Goal: Task Accomplishment & Management: Use online tool/utility

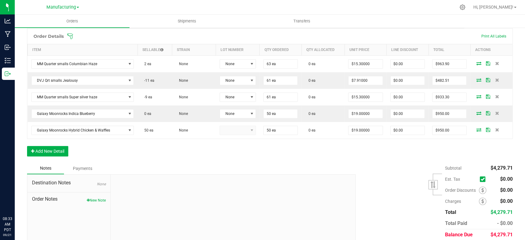
scroll to position [137, 0]
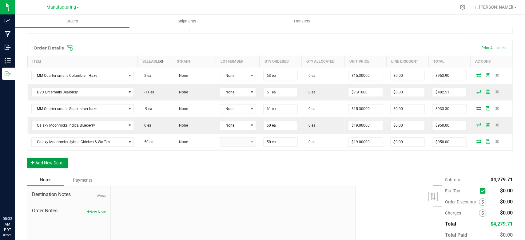
click at [52, 159] on button "Add New Detail" at bounding box center [47, 163] width 41 height 10
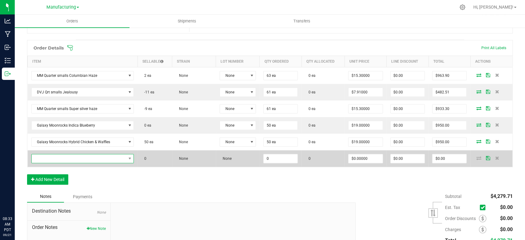
click at [55, 159] on span "NO DATA FOUND" at bounding box center [79, 158] width 94 height 9
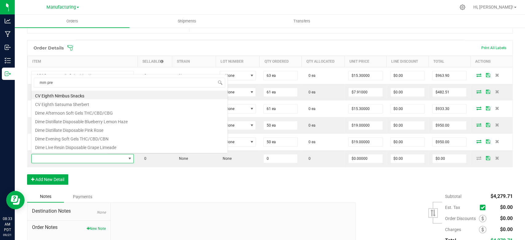
scroll to position [9, 100]
type input "mm pre"
click at [191, 194] on div "Notes Payments" at bounding box center [189, 197] width 324 height 12
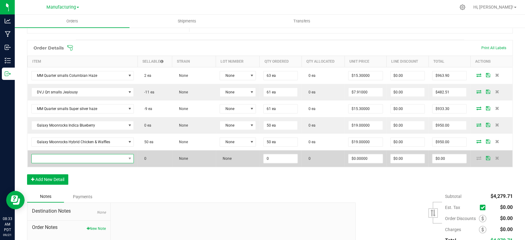
click at [90, 157] on span "NO DATA FOUND" at bounding box center [79, 158] width 94 height 9
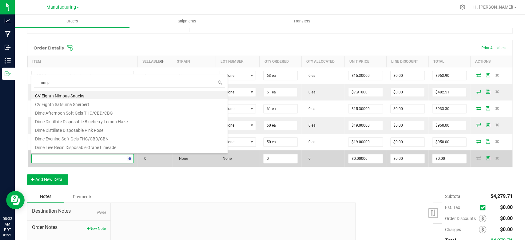
type input "mm pre"
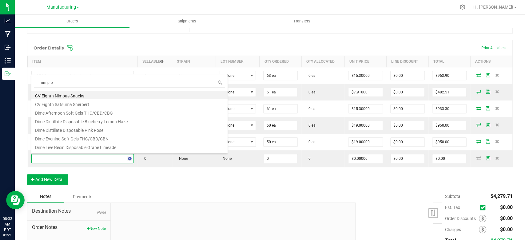
click at [124, 185] on div "Order Details Print All Labels Item Sellable Strain Lot Number Qty Ordered Qty …" at bounding box center [270, 115] width 486 height 151
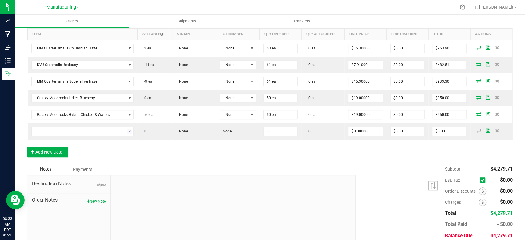
scroll to position [171, 0]
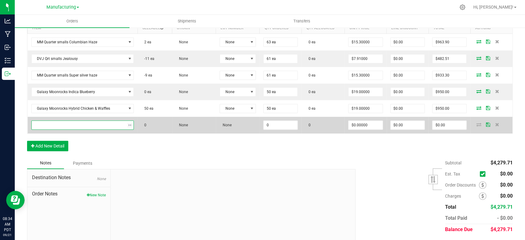
click at [131, 123] on span "NO DATA FOUND" at bounding box center [130, 125] width 8 height 9
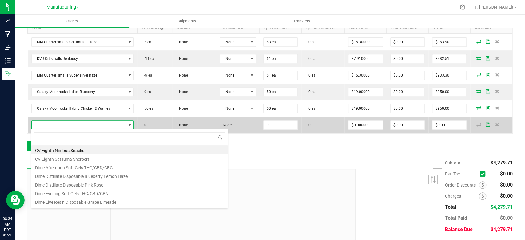
scroll to position [9, 100]
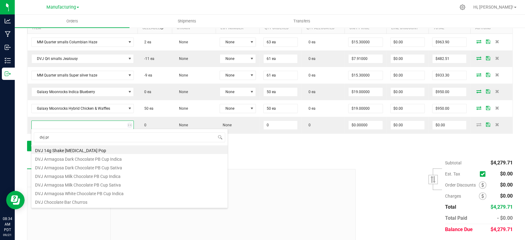
type input "dvj pre"
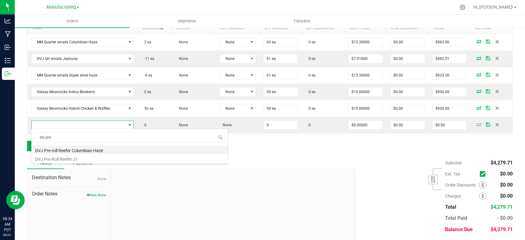
type input "0 ea"
type input "$8.26000"
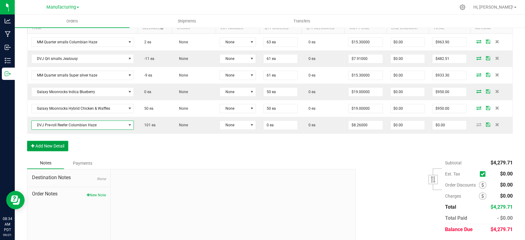
click at [61, 142] on button "Add New Detail" at bounding box center [47, 146] width 41 height 10
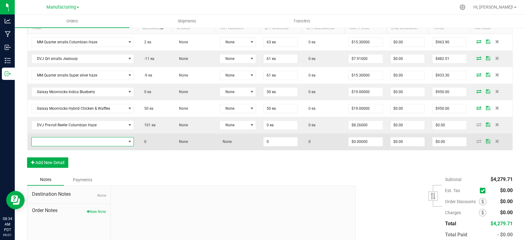
click at [66, 141] on span "NO DATA FOUND" at bounding box center [79, 141] width 94 height 9
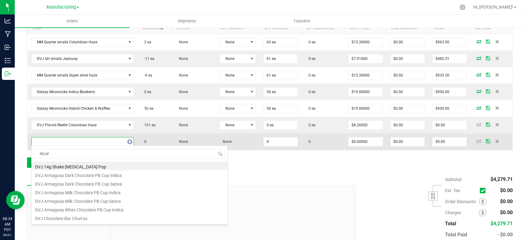
type input "dvj pre"
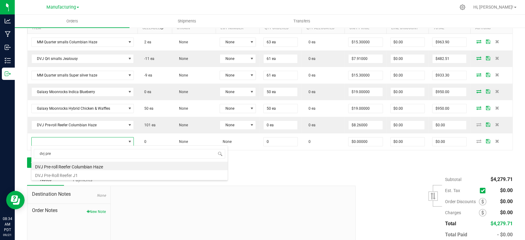
click at [66, 177] on li "DVJ Pre-Roll Reefer J1" at bounding box center [129, 174] width 196 height 9
type input "0 ea"
type input "$8.26000"
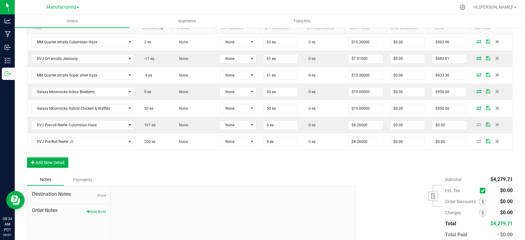
click at [144, 164] on div "Order Details Print All Labels Item Sellable Strain Lot Number Qty Ordered Qty …" at bounding box center [270, 90] width 486 height 168
click at [104, 166] on div "Order Details Print All Labels Item Sellable Strain Lot Number Qty Ordered Qty …" at bounding box center [270, 90] width 486 height 168
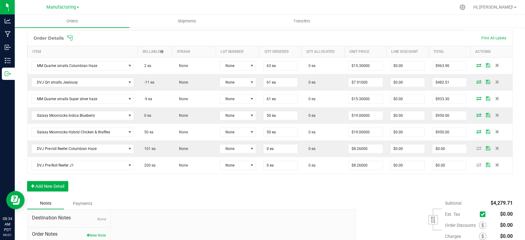
scroll to position [204, 0]
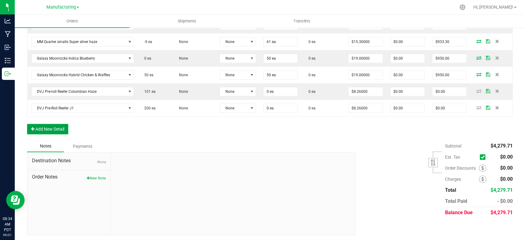
click at [56, 129] on button "Add New Detail" at bounding box center [47, 129] width 41 height 10
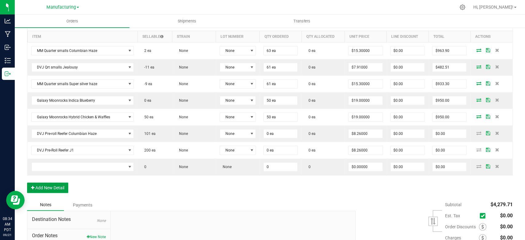
scroll to position [170, 0]
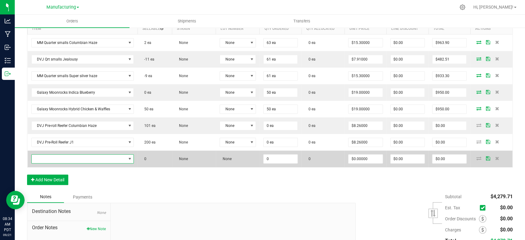
click at [95, 157] on span "NO DATA FOUND" at bounding box center [79, 159] width 94 height 9
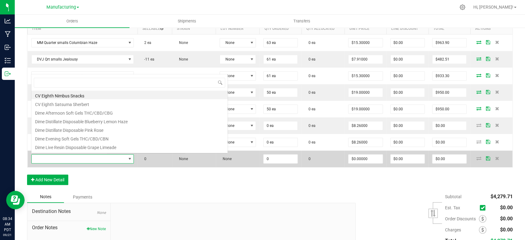
scroll to position [9, 100]
type input "badd"
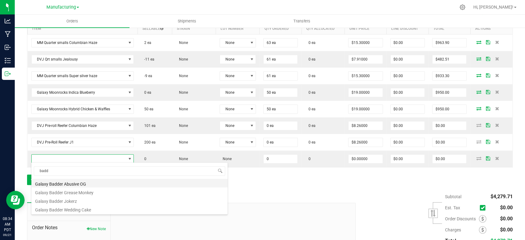
click at [83, 181] on li "Galaxy Badder Abusive OG" at bounding box center [129, 183] width 196 height 9
type input "0 ea"
type input "$23.14000"
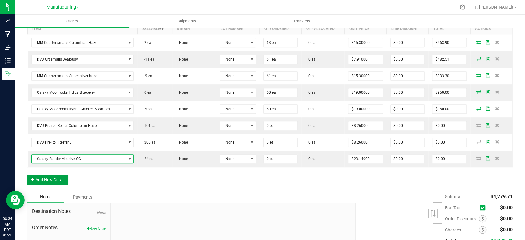
click at [37, 179] on button "Add New Detail" at bounding box center [47, 180] width 41 height 10
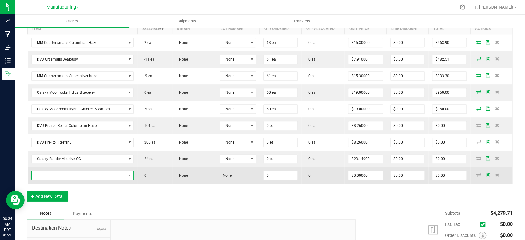
click at [54, 173] on span "NO DATA FOUND" at bounding box center [79, 175] width 94 height 9
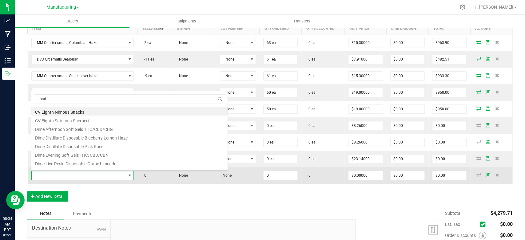
type input "badd"
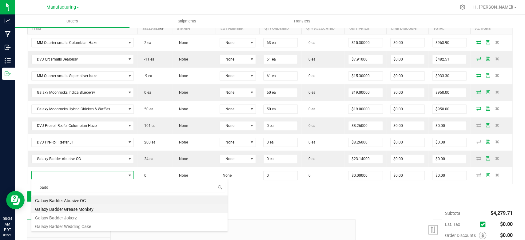
click at [66, 209] on li "Galaxy Badder Grease Monkey" at bounding box center [129, 208] width 196 height 9
type input "0 ea"
type input "$23.14000"
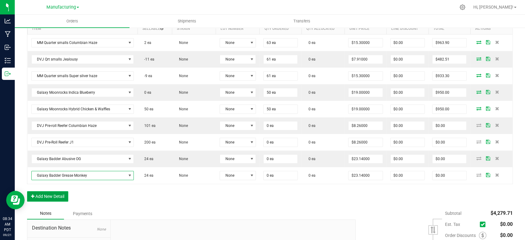
click at [46, 192] on button "Add New Detail" at bounding box center [47, 196] width 41 height 10
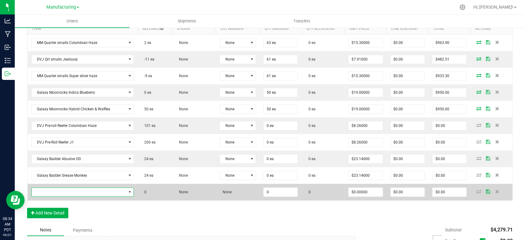
click at [67, 192] on span "NO DATA FOUND" at bounding box center [79, 192] width 94 height 9
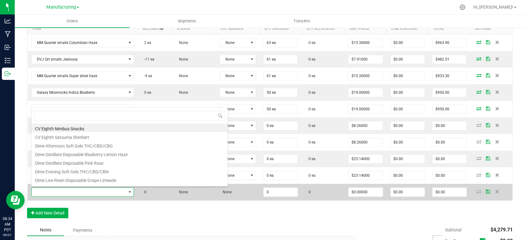
type input "d"
type input "[PERSON_NAME]"
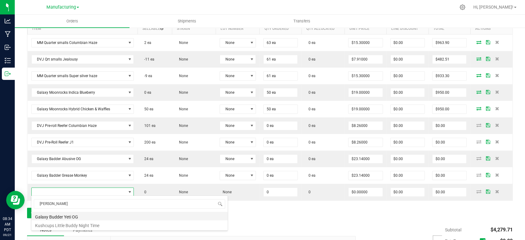
click at [61, 214] on li "Galaxy Budder Yeti OG" at bounding box center [129, 216] width 196 height 9
type input "0 ea"
type input "$23.14000"
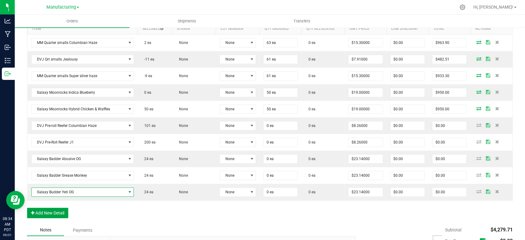
click at [58, 210] on button "Add New Detail" at bounding box center [47, 213] width 41 height 10
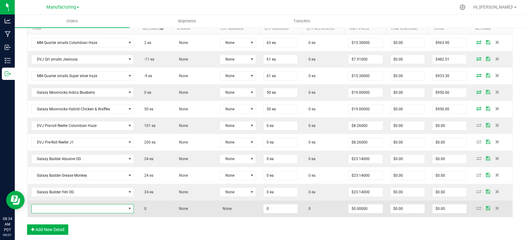
click at [63, 209] on span "NO DATA FOUND" at bounding box center [79, 209] width 94 height 9
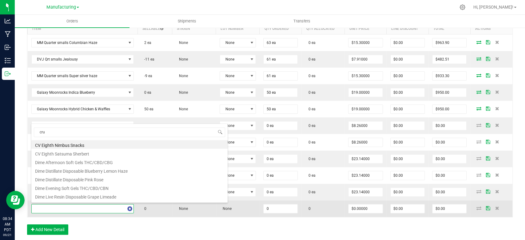
type input "[PERSON_NAME]"
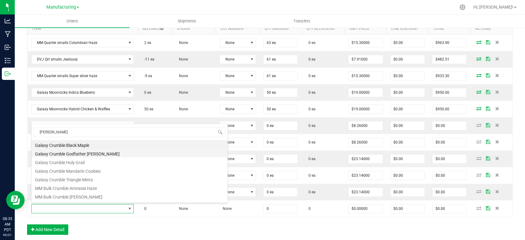
click at [96, 151] on li "Galaxy Crumble Godfather [PERSON_NAME]" at bounding box center [129, 153] width 196 height 9
type input "0 ea"
type input "$23.14000"
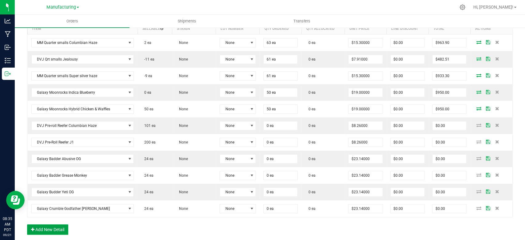
click at [45, 225] on button "Add New Detail" at bounding box center [47, 230] width 41 height 10
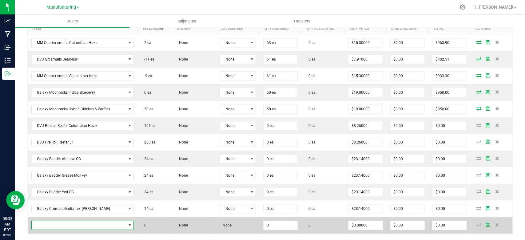
click at [54, 223] on span "NO DATA FOUND" at bounding box center [79, 225] width 94 height 9
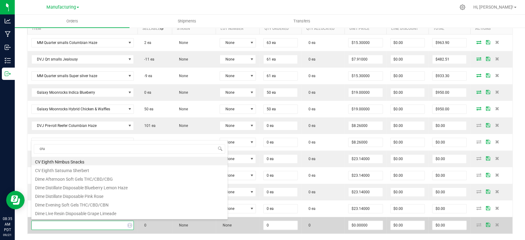
type input "[PERSON_NAME]"
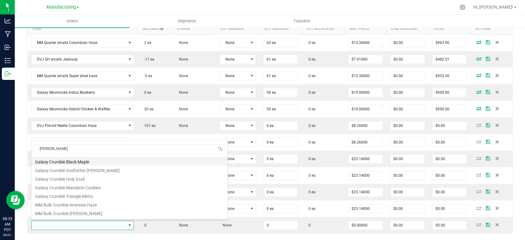
click at [86, 164] on li "Galaxy Crumble Black Maple" at bounding box center [129, 161] width 196 height 9
type input "0 ea"
type input "$23.14000"
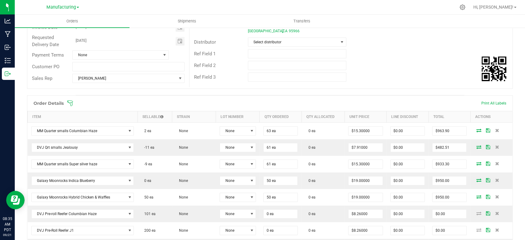
scroll to position [0, 0]
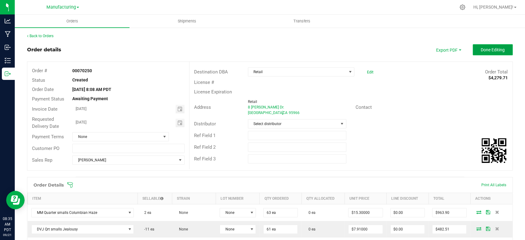
click at [491, 52] on button "Done Editing" at bounding box center [493, 49] width 40 height 11
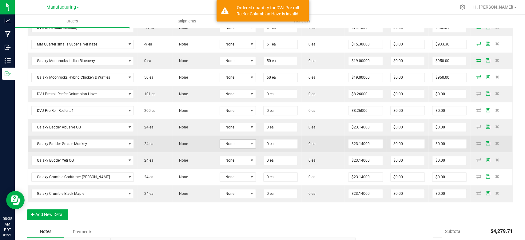
scroll to position [205, 0]
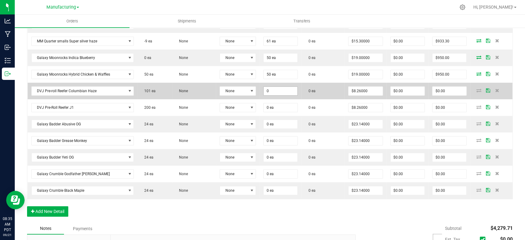
click at [276, 93] on input "0" at bounding box center [281, 91] width 34 height 9
type input "101 ea"
type input "$834.26"
click at [257, 98] on td "None" at bounding box center [238, 91] width 44 height 17
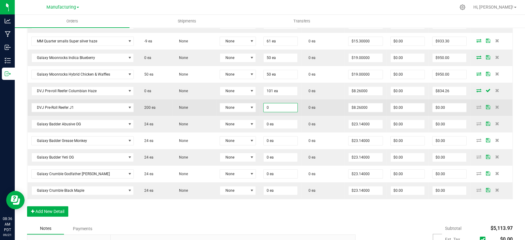
click at [269, 108] on input "0" at bounding box center [281, 107] width 34 height 9
type input "100 ea"
type input "$826.00"
click at [250, 113] on td "None" at bounding box center [238, 107] width 44 height 17
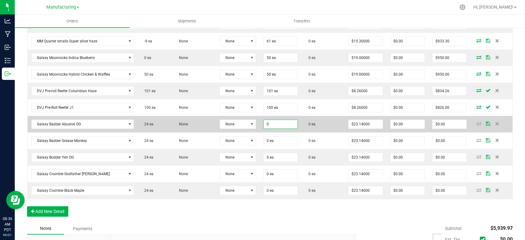
click at [272, 122] on input "0" at bounding box center [281, 124] width 34 height 9
type input "24 ea"
type input "$555.36"
click at [251, 130] on td "None" at bounding box center [238, 124] width 44 height 17
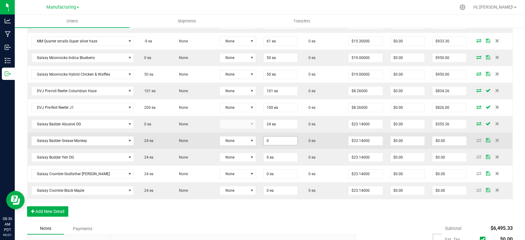
click at [268, 140] on input "0" at bounding box center [281, 141] width 34 height 9
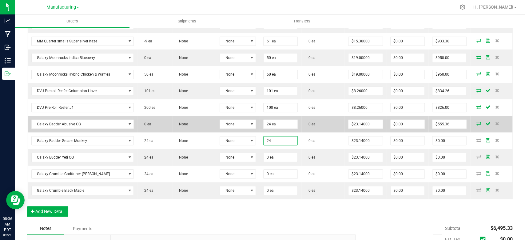
type input "24 ea"
type input "$555.36"
click at [252, 129] on td "None" at bounding box center [238, 124] width 44 height 17
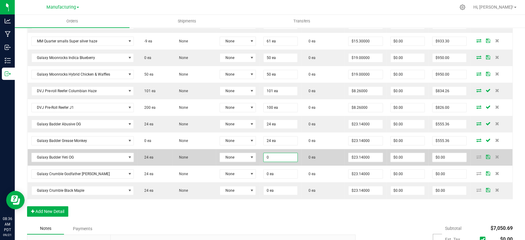
click at [270, 156] on input "0" at bounding box center [281, 157] width 34 height 9
type input "24 ea"
type input "$555.36"
click at [249, 162] on td "None" at bounding box center [238, 157] width 44 height 17
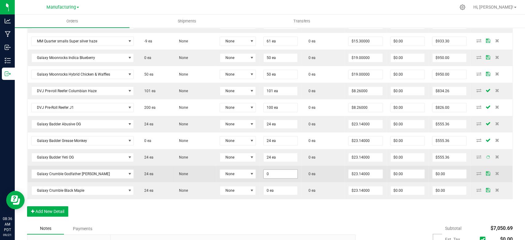
click at [269, 170] on input "0" at bounding box center [281, 174] width 34 height 9
click at [264, 172] on input "24" at bounding box center [281, 174] width 34 height 9
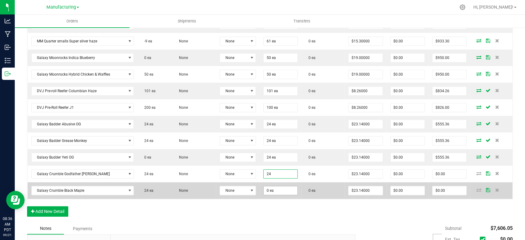
type input "24 ea"
type input "$555.36"
click at [266, 191] on input "0" at bounding box center [281, 190] width 34 height 9
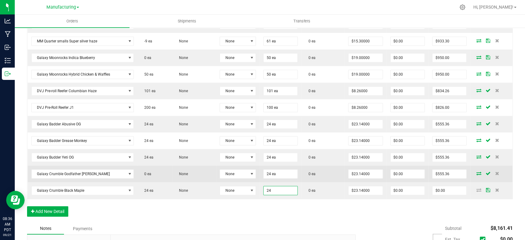
type input "24 ea"
type input "$555.36"
click at [257, 180] on td "None" at bounding box center [238, 174] width 44 height 17
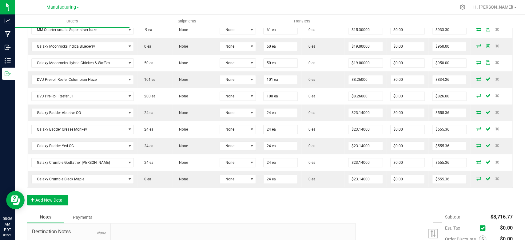
scroll to position [219, 0]
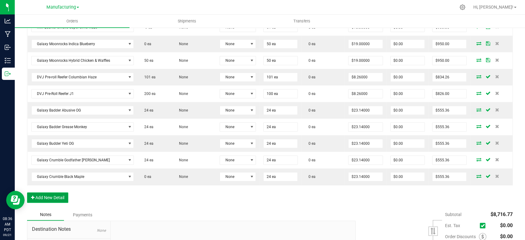
click at [55, 195] on button "Add New Detail" at bounding box center [47, 198] width 41 height 10
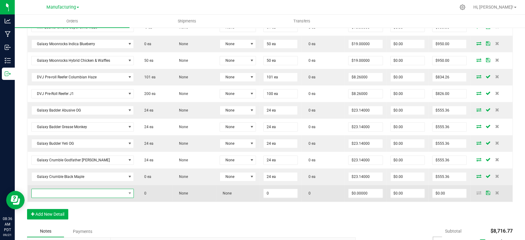
click at [63, 193] on span "NO DATA FOUND" at bounding box center [79, 193] width 94 height 9
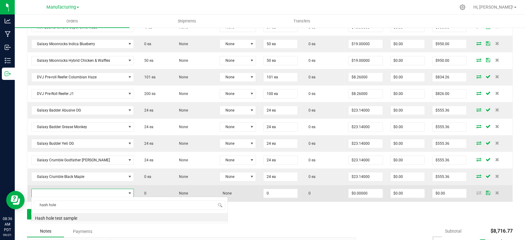
scroll to position [0, 0]
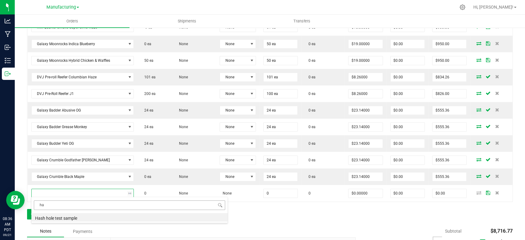
type input "h"
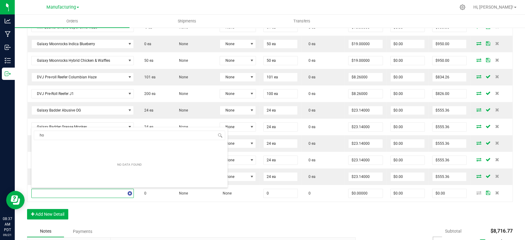
type input "h"
click at [163, 221] on div "Order Details Print All Labels Item Sellable Strain Lot Number Qty Ordered Qty …" at bounding box center [270, 91] width 486 height 267
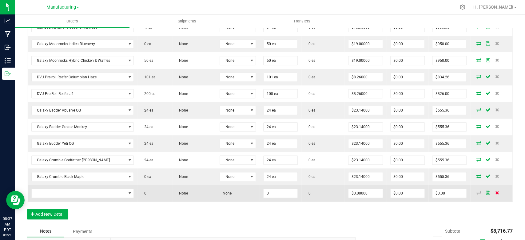
click at [495, 192] on icon at bounding box center [497, 193] width 4 height 4
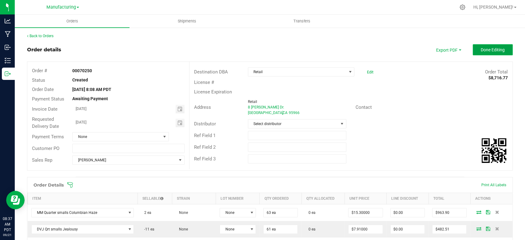
click at [483, 45] on button "Done Editing" at bounding box center [493, 49] width 40 height 11
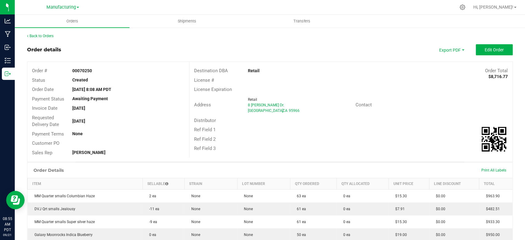
click at [487, 43] on div "Back to Orders Order details Export PDF Edit Order Order # 00070250 Status Crea…" at bounding box center [270, 239] width 486 height 413
click at [485, 51] on span "Edit Order" at bounding box center [494, 49] width 19 height 5
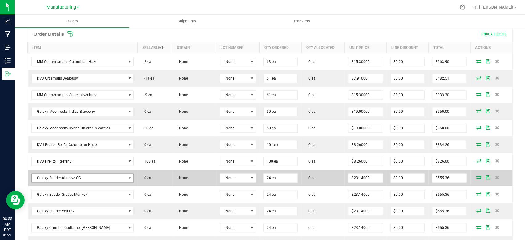
scroll to position [205, 0]
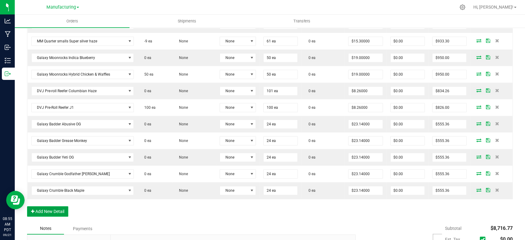
click at [47, 211] on button "Add New Detail" at bounding box center [47, 211] width 41 height 10
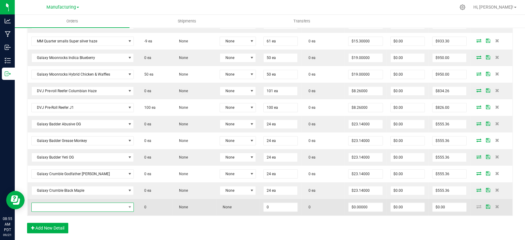
click at [55, 209] on span "NO DATA FOUND" at bounding box center [79, 207] width 94 height 9
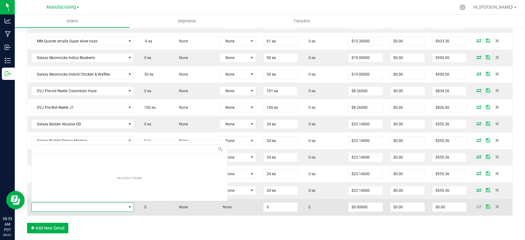
scroll to position [9, 100]
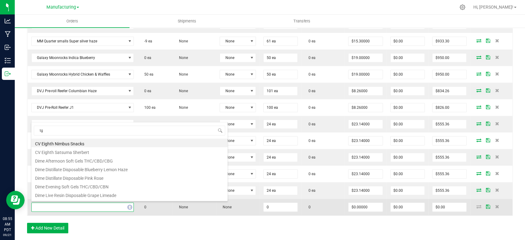
type input "tgr"
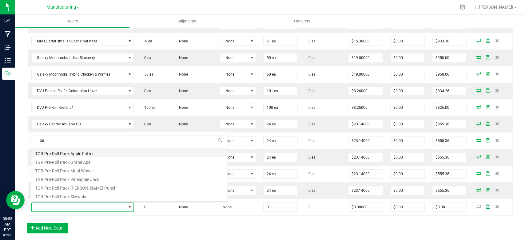
click at [80, 153] on li "TGR Pre-Roll Pack Apple Fritter" at bounding box center [129, 153] width 196 height 9
type input "0 ea"
type input "$40.49000"
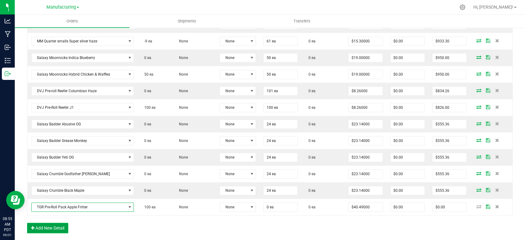
click at [58, 228] on button "Add New Detail" at bounding box center [47, 228] width 41 height 10
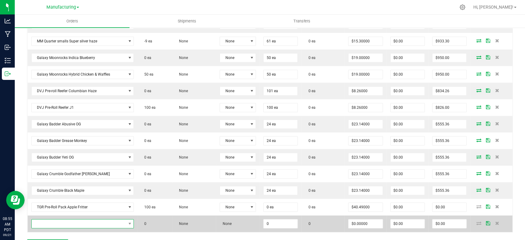
click at [57, 224] on span "NO DATA FOUND" at bounding box center [79, 224] width 94 height 9
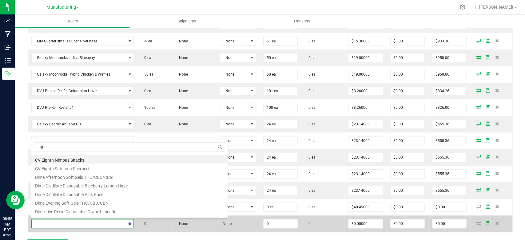
type input "tgr"
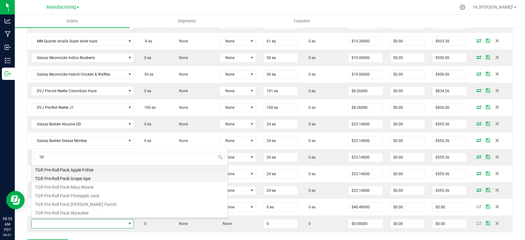
click at [74, 178] on li "TGR Pre-Roll Pack Grape Ape" at bounding box center [129, 177] width 196 height 9
type input "0 ea"
type input "$40.49000"
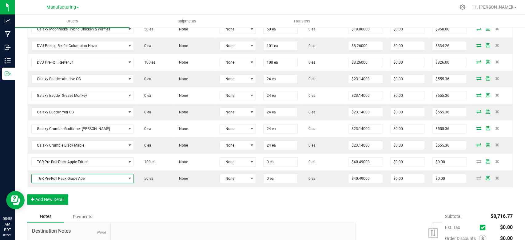
scroll to position [273, 0]
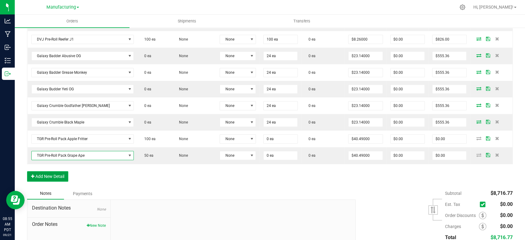
click at [58, 175] on button "Add New Detail" at bounding box center [47, 176] width 41 height 10
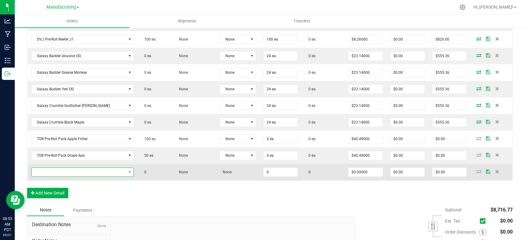
click at [62, 172] on span "NO DATA FOUND" at bounding box center [79, 172] width 94 height 9
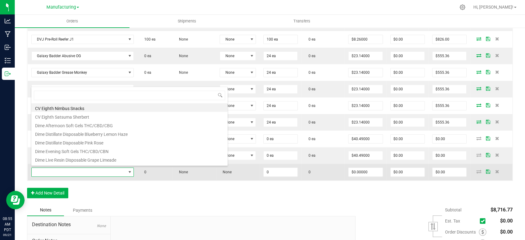
scroll to position [9, 100]
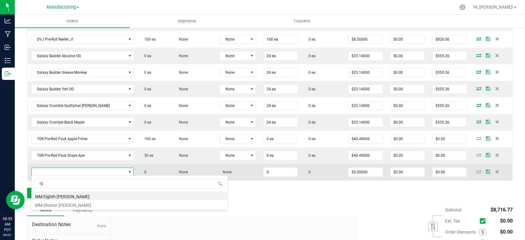
type input "r"
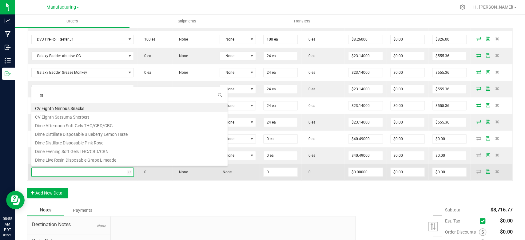
type input "tgr"
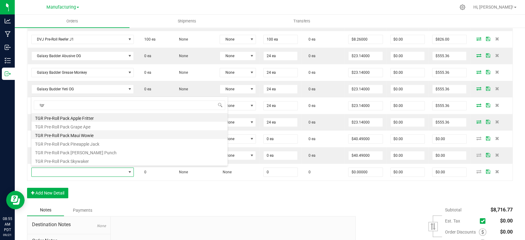
click at [81, 137] on li "TGR Pre-Roll Pack Maui Wowie" at bounding box center [129, 134] width 196 height 9
type input "0 ea"
type input "$40.49000"
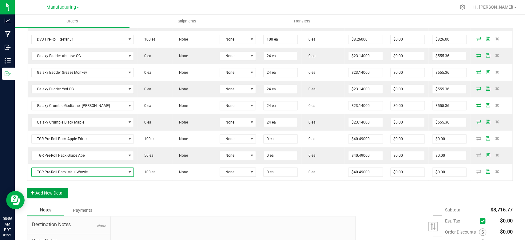
click at [54, 194] on button "Add New Detail" at bounding box center [47, 193] width 41 height 10
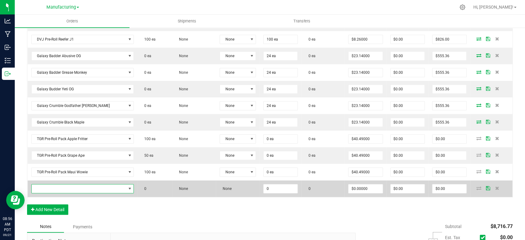
click at [59, 188] on span "NO DATA FOUND" at bounding box center [79, 189] width 94 height 9
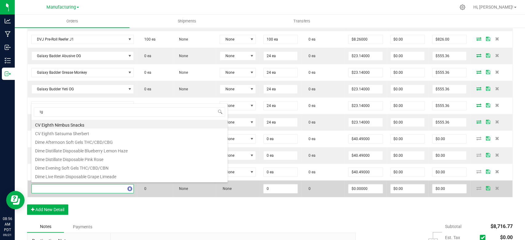
type input "tgr"
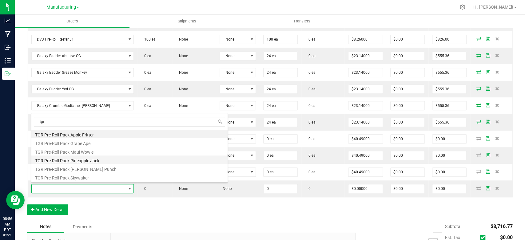
click at [74, 162] on li "TGR Pre-Roll Pack Pineapple Jack" at bounding box center [129, 160] width 196 height 9
type input "0 ea"
type input "$40.49000"
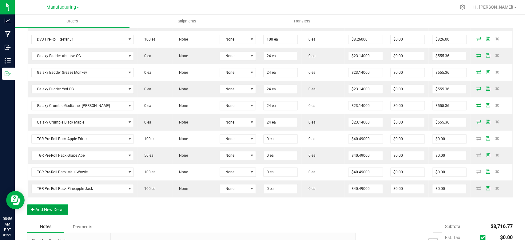
click at [46, 210] on button "Add New Detail" at bounding box center [47, 210] width 41 height 10
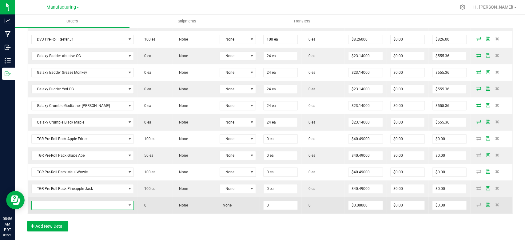
click at [51, 203] on span "NO DATA FOUND" at bounding box center [79, 205] width 94 height 9
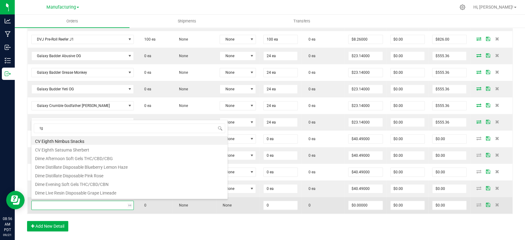
type input "tgr"
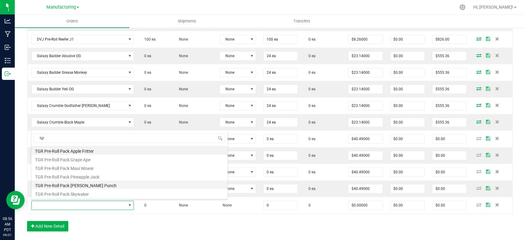
click at [78, 185] on li "TGR Pre-Roll Pack [PERSON_NAME] Punch" at bounding box center [129, 185] width 196 height 9
type input "0 ea"
type input "$40.49000"
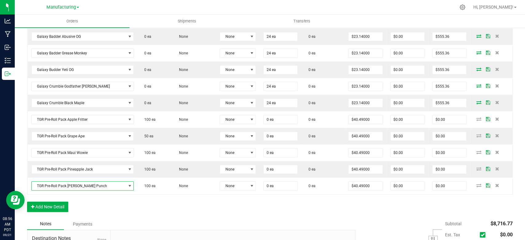
scroll to position [308, 0]
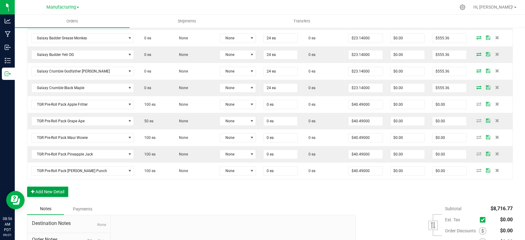
click at [57, 190] on button "Add New Detail" at bounding box center [47, 192] width 41 height 10
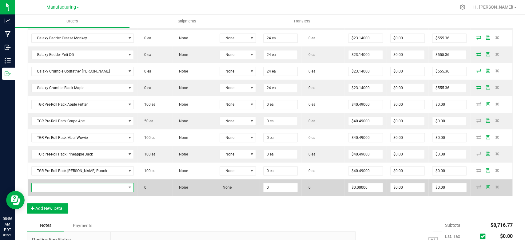
click at [57, 188] on span "NO DATA FOUND" at bounding box center [79, 187] width 94 height 9
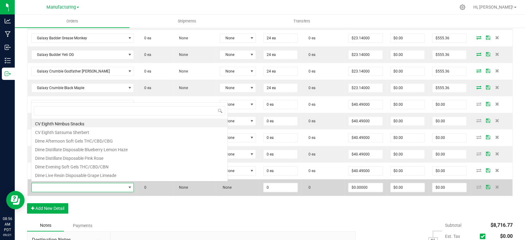
scroll to position [0, 0]
type input "tgr"
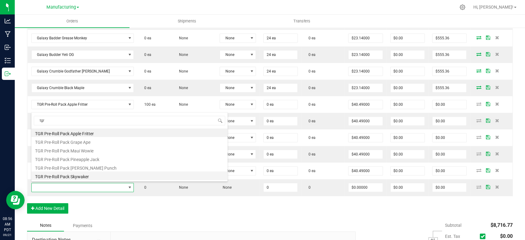
click at [81, 174] on li "TGR Pre-Roll Pack Skywaker" at bounding box center [129, 176] width 196 height 9
type input "0 ea"
type input "$40.49000"
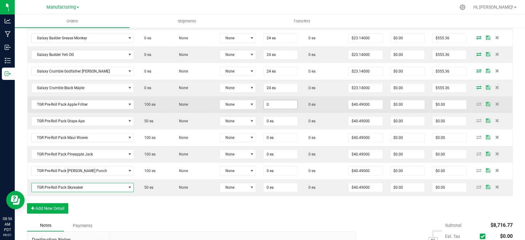
click at [265, 106] on input "0" at bounding box center [281, 104] width 34 height 9
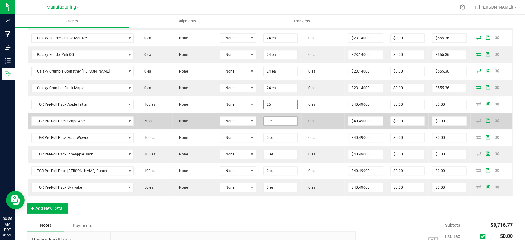
type input "25 ea"
type input "$1,012.25"
click at [266, 120] on input "0" at bounding box center [281, 121] width 34 height 9
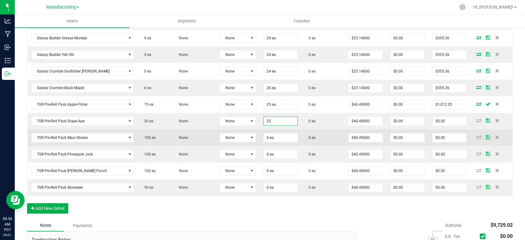
type input "25 ea"
type input "$1,012.25"
click at [265, 131] on td "0 ea" at bounding box center [281, 138] width 42 height 17
click at [265, 140] on input "0" at bounding box center [281, 137] width 34 height 9
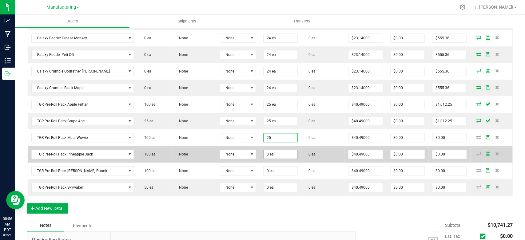
type input "25 ea"
type input "$1,012.25"
click at [265, 154] on input "0" at bounding box center [281, 154] width 34 height 9
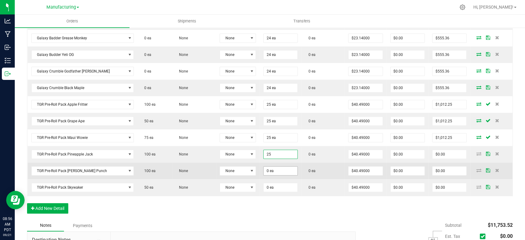
type input "25 ea"
type input "$1,012.25"
click at [264, 167] on input "0" at bounding box center [281, 171] width 34 height 9
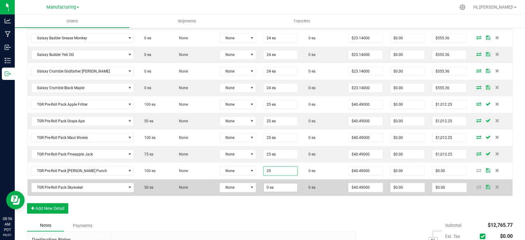
type input "25 ea"
type input "$1,012.25"
click at [265, 183] on input "0" at bounding box center [281, 187] width 34 height 9
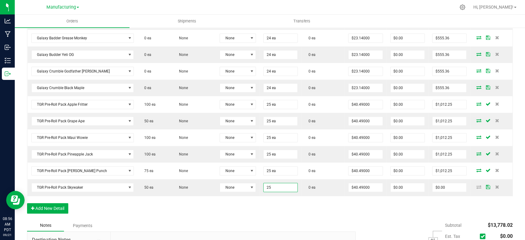
type input "25 ea"
type input "$1,012.25"
click at [242, 204] on div "Order Details Print All Labels Item Sellable Strain Lot Number Qty Ordered Qty …" at bounding box center [270, 45] width 486 height 350
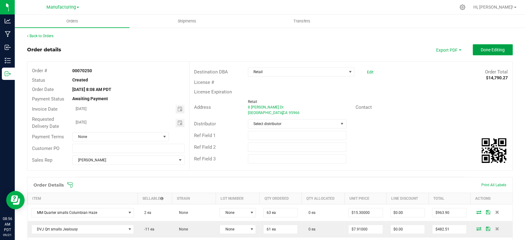
click at [481, 50] on span "Done Editing" at bounding box center [493, 49] width 24 height 5
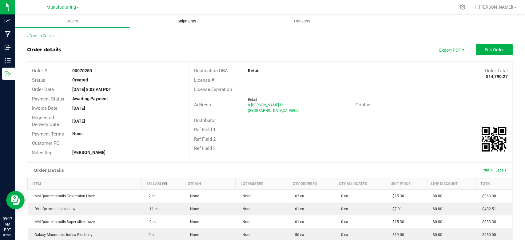
click at [187, 24] on uib-tab-heading "Shipments" at bounding box center [187, 21] width 114 height 12
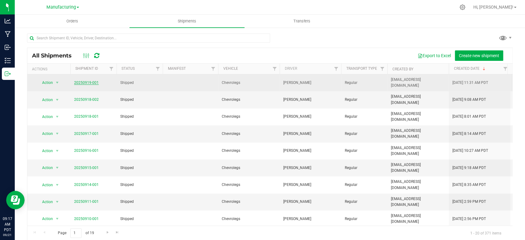
click at [94, 81] on link "20250919-001" at bounding box center [86, 83] width 25 height 4
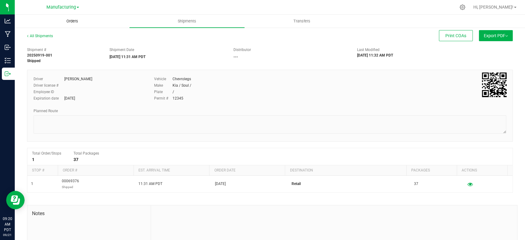
click at [74, 19] on span "Orders" at bounding box center [72, 21] width 28 height 6
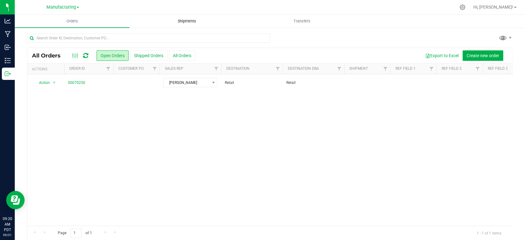
click at [188, 22] on span "Shipments" at bounding box center [186, 21] width 35 height 6
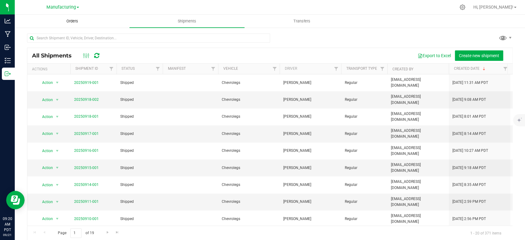
click at [71, 20] on span "Orders" at bounding box center [72, 21] width 28 height 6
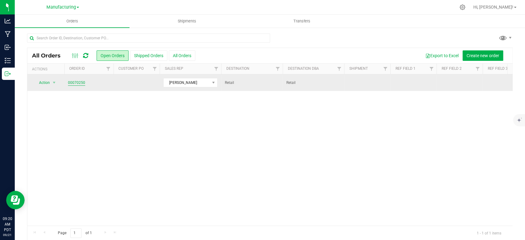
click at [81, 81] on link "00070250" at bounding box center [76, 83] width 17 height 6
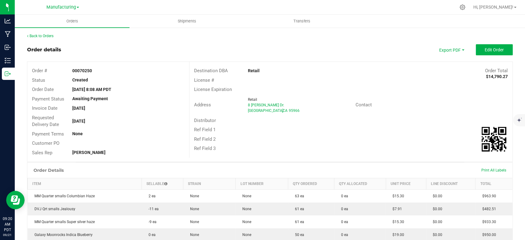
click at [485, 50] on span "Edit Order" at bounding box center [494, 49] width 19 height 5
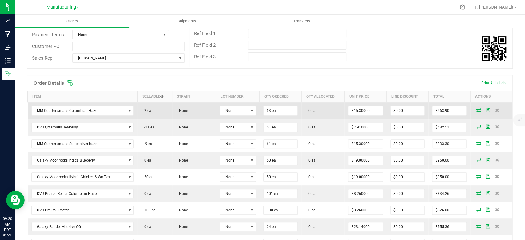
scroll to position [102, 0]
click at [495, 110] on icon at bounding box center [497, 110] width 4 height 4
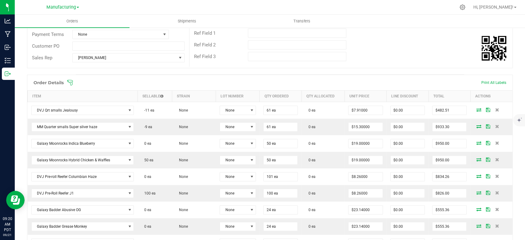
click at [495, 110] on icon at bounding box center [497, 110] width 4 height 4
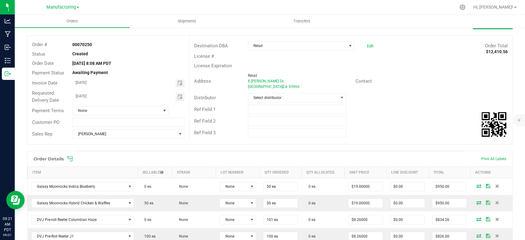
scroll to position [0, 0]
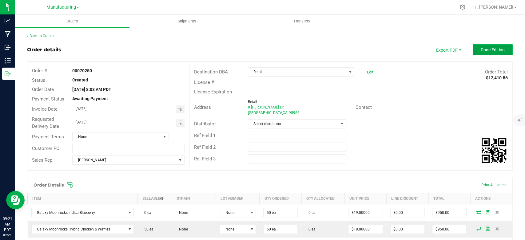
click at [481, 52] on span "Done Editing" at bounding box center [493, 49] width 24 height 5
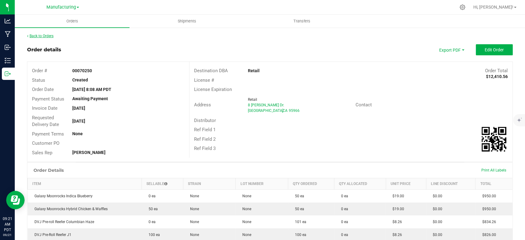
click at [49, 36] on link "Back to Orders" at bounding box center [40, 36] width 26 height 4
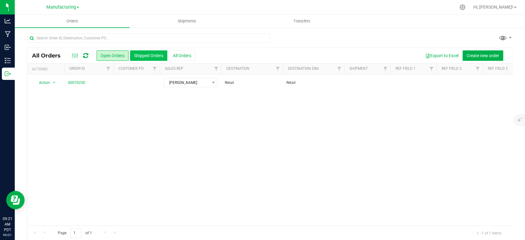
click at [144, 55] on button "Shipped Orders" at bounding box center [148, 55] width 37 height 10
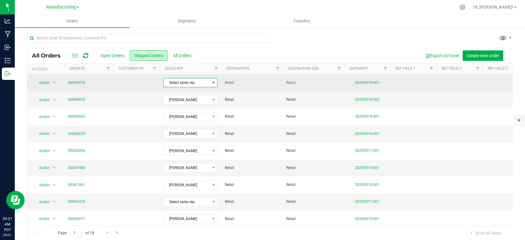
click at [197, 85] on span "Select sales rep" at bounding box center [187, 82] width 46 height 9
click at [138, 87] on td at bounding box center [137, 82] width 46 height 17
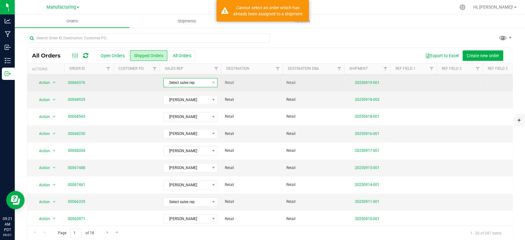
click at [204, 84] on span "Select sales rep" at bounding box center [187, 82] width 46 height 9
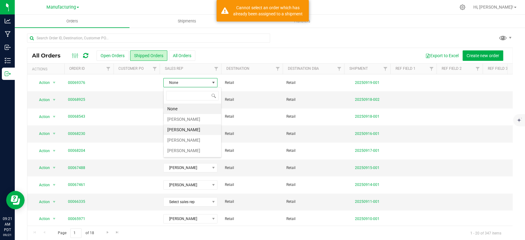
click at [177, 127] on li "[PERSON_NAME]" at bounding box center [193, 130] width 58 height 10
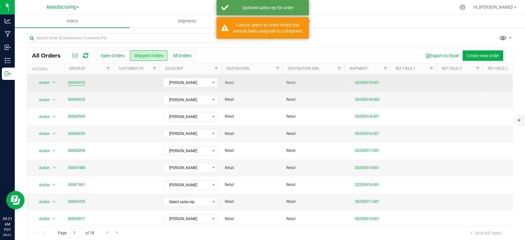
click at [73, 81] on link "00069376" at bounding box center [76, 83] width 17 height 6
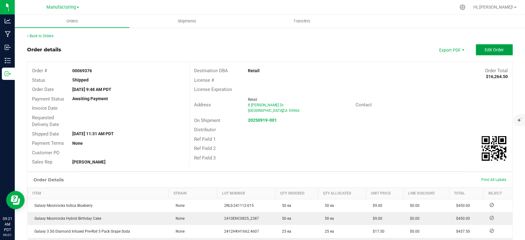
click at [485, 50] on span "Edit Order" at bounding box center [494, 49] width 19 height 5
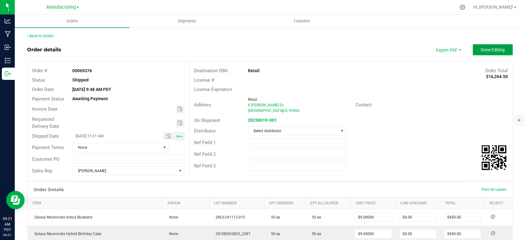
click at [482, 49] on span "Done Editing" at bounding box center [493, 49] width 24 height 5
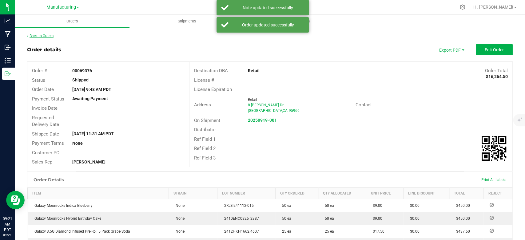
click at [45, 34] on link "Back to Orders" at bounding box center [40, 36] width 26 height 4
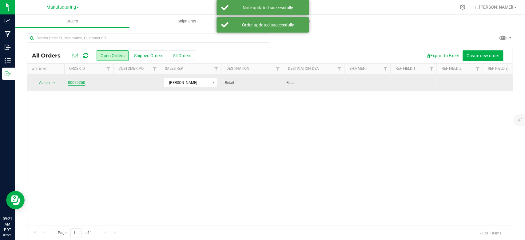
click at [81, 82] on link "00070250" at bounding box center [76, 83] width 17 height 6
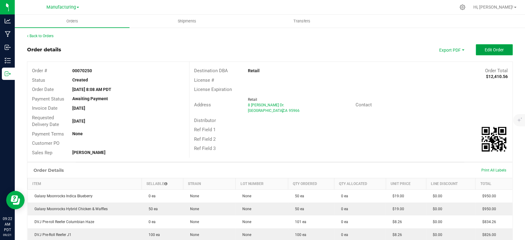
click at [488, 50] on span "Edit Order" at bounding box center [494, 49] width 19 height 5
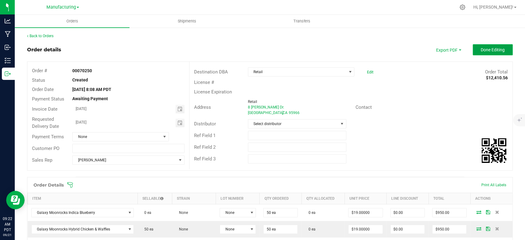
click at [485, 50] on span "Done Editing" at bounding box center [493, 49] width 24 height 5
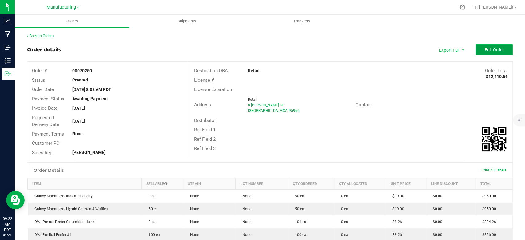
click at [485, 48] on span "Edit Order" at bounding box center [494, 49] width 19 height 5
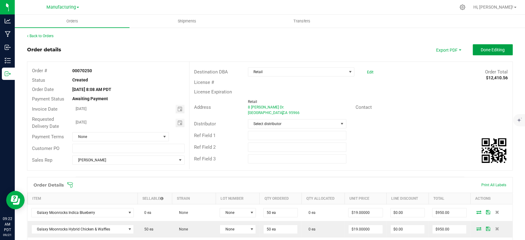
click at [485, 48] on span "Done Editing" at bounding box center [493, 49] width 24 height 5
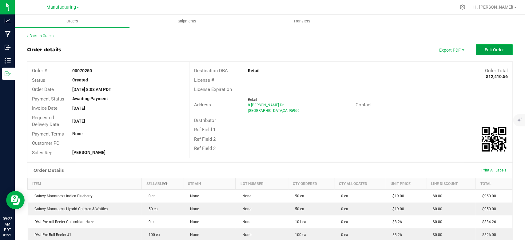
click at [485, 49] on span "Edit Order" at bounding box center [494, 49] width 19 height 5
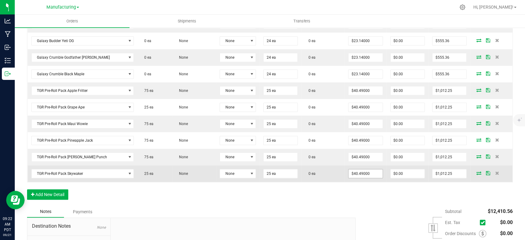
scroll to position [268, 0]
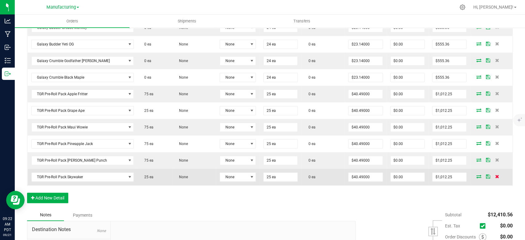
click at [495, 175] on icon at bounding box center [497, 177] width 4 height 4
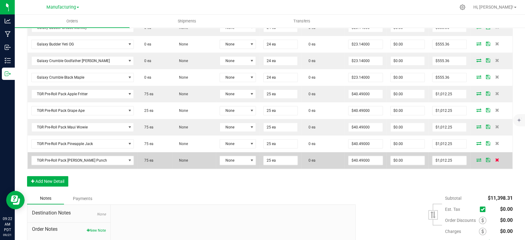
click at [492, 159] on span at bounding box center [496, 160] width 9 height 4
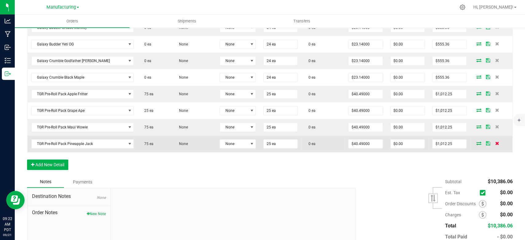
click at [492, 142] on span at bounding box center [496, 143] width 9 height 4
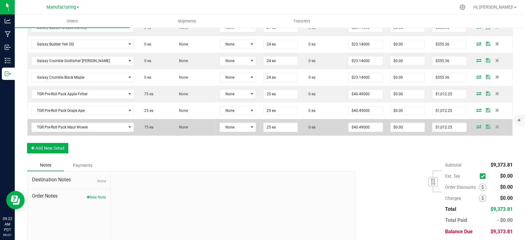
drag, startPoint x: 492, startPoint y: 128, endPoint x: 493, endPoint y: 122, distance: 5.9
click at [492, 125] on td at bounding box center [491, 127] width 42 height 17
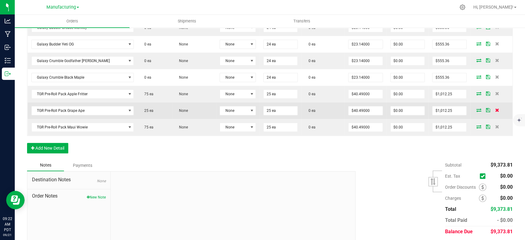
click at [495, 109] on icon at bounding box center [497, 110] width 4 height 4
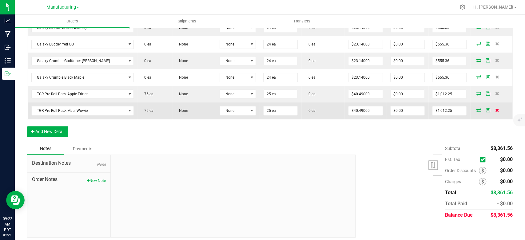
click at [495, 108] on icon at bounding box center [497, 110] width 4 height 4
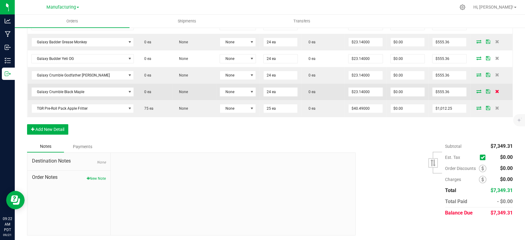
click at [495, 90] on icon at bounding box center [497, 92] width 4 height 4
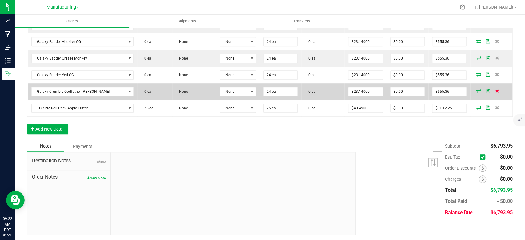
click at [495, 92] on icon at bounding box center [497, 91] width 4 height 4
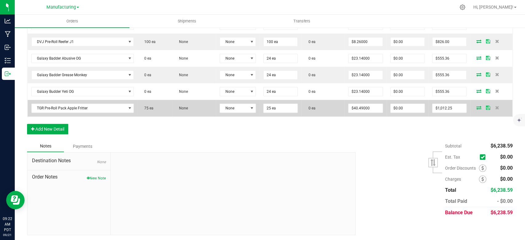
click at [490, 110] on td at bounding box center [491, 108] width 42 height 17
click at [495, 106] on icon at bounding box center [497, 108] width 4 height 4
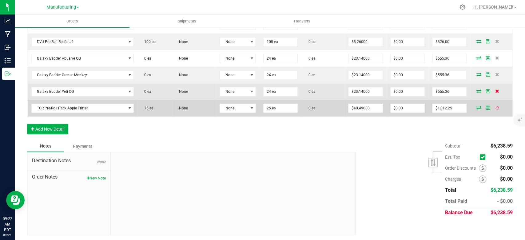
click at [495, 90] on icon at bounding box center [497, 91] width 4 height 4
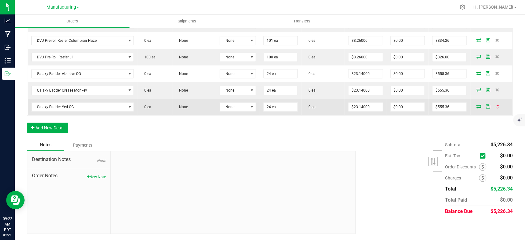
scroll to position [188, 0]
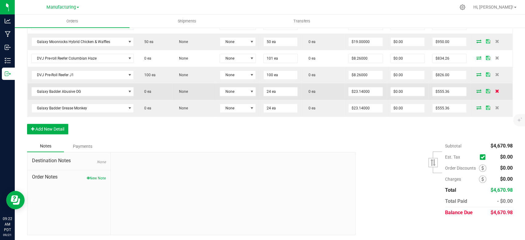
click at [495, 89] on icon at bounding box center [497, 91] width 4 height 4
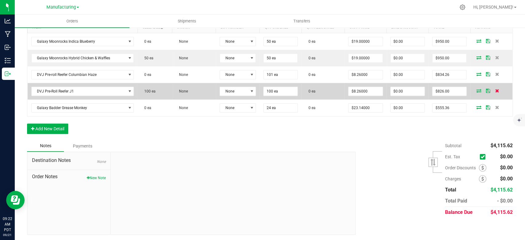
click at [495, 91] on icon at bounding box center [497, 91] width 4 height 4
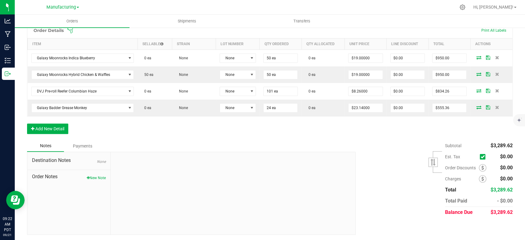
click at [495, 91] on icon at bounding box center [497, 91] width 4 height 4
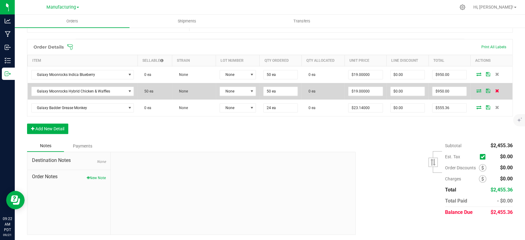
click at [495, 92] on icon at bounding box center [497, 91] width 4 height 4
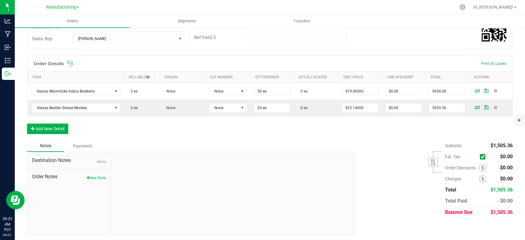
click at [494, 92] on icon at bounding box center [496, 91] width 4 height 4
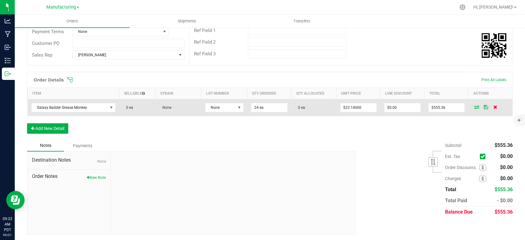
click at [493, 105] on icon at bounding box center [495, 107] width 4 height 4
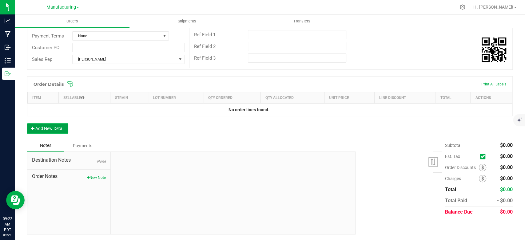
click at [51, 129] on button "Add New Detail" at bounding box center [47, 128] width 41 height 10
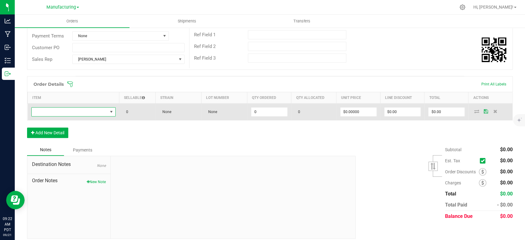
click at [71, 110] on span "NO DATA FOUND" at bounding box center [70, 112] width 76 height 9
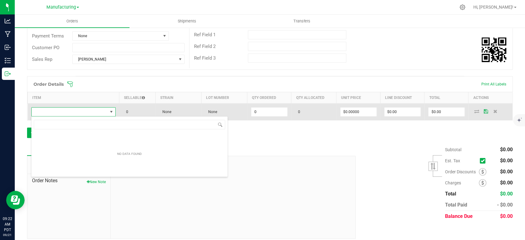
scroll to position [9, 82]
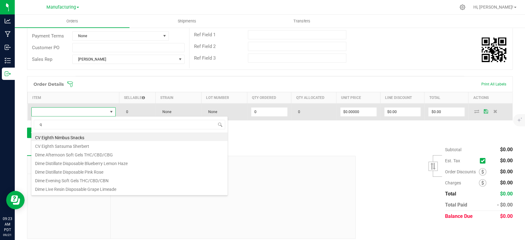
type input "qu"
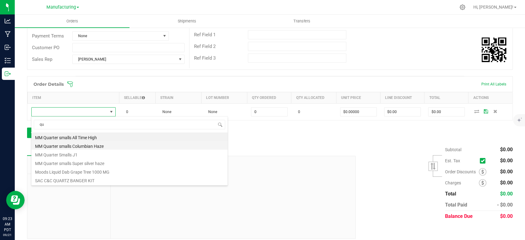
click at [100, 145] on li "MM Quarter smalls Columbian Haze" at bounding box center [129, 145] width 196 height 9
type input "0 ea"
type input "$41.32000"
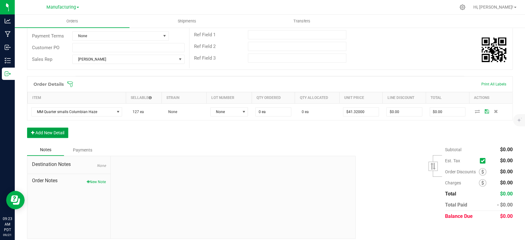
click at [60, 130] on button "Add New Detail" at bounding box center [47, 133] width 41 height 10
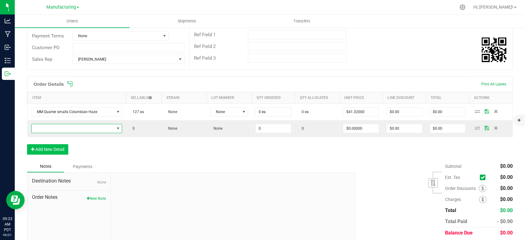
click at [60, 130] on span "NO DATA FOUND" at bounding box center [73, 128] width 83 height 9
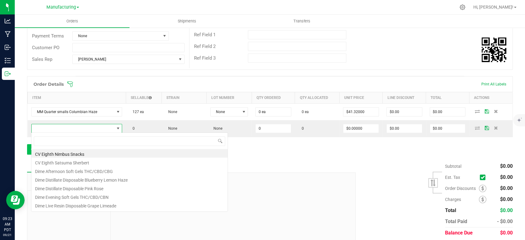
scroll to position [9, 89]
type input "q"
click at [71, 153] on li "DVJ Qrt smalls Jealousy" at bounding box center [129, 153] width 196 height 9
type input "0 ea"
type input "$16.53000"
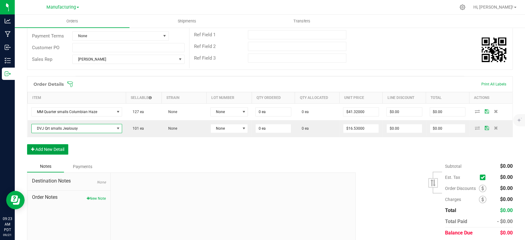
click at [56, 147] on button "Add New Detail" at bounding box center [47, 149] width 41 height 10
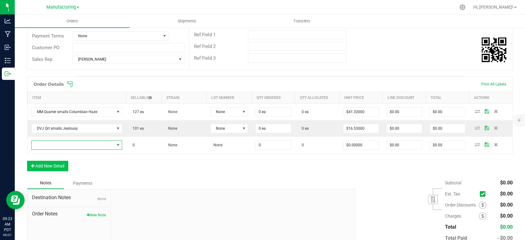
click at [56, 147] on span "NO DATA FOUND" at bounding box center [73, 145] width 83 height 9
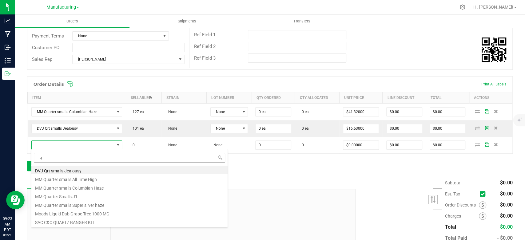
type input "qu"
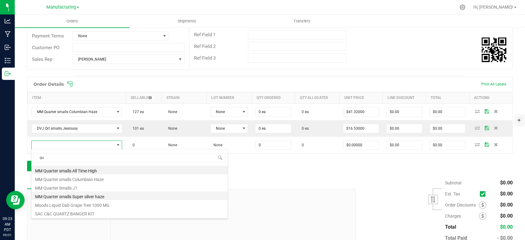
click at [86, 195] on li "MM Quarter smalls Super silver haze" at bounding box center [129, 196] width 196 height 9
type input "0 ea"
type input "$29.75000"
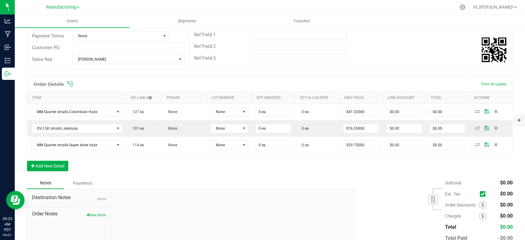
drag, startPoint x: 130, startPoint y: 184, endPoint x: 141, endPoint y: 175, distance: 14.4
click at [132, 184] on div "Notes Payments" at bounding box center [189, 183] width 324 height 12
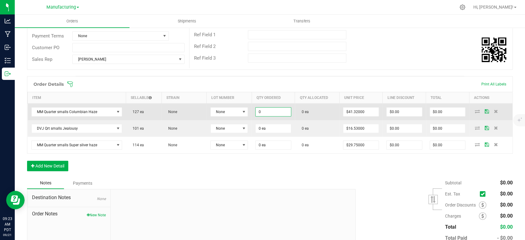
click at [261, 113] on input "0" at bounding box center [273, 112] width 35 height 9
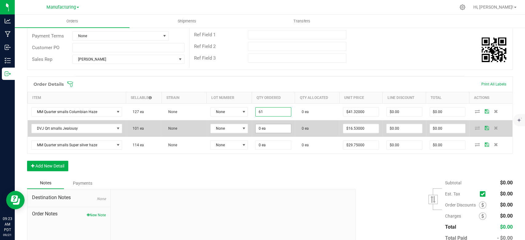
type input "61 ea"
type input "$2,520.52"
click at [261, 127] on input "0" at bounding box center [273, 128] width 35 height 9
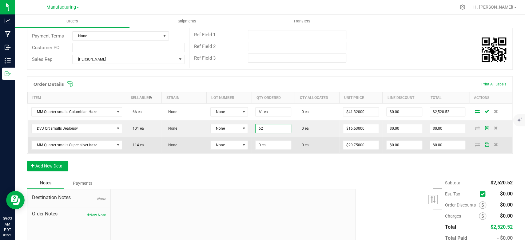
type input "62 ea"
type input "$1,024.86"
click at [249, 145] on td "None" at bounding box center [229, 145] width 45 height 17
click at [263, 145] on input "0" at bounding box center [273, 145] width 35 height 9
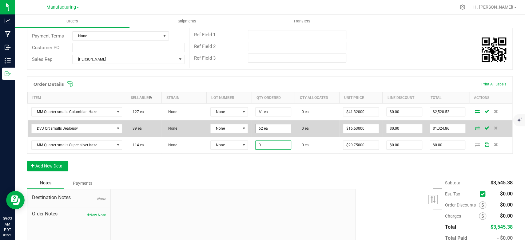
type input "0 ea"
click at [267, 129] on input "62" at bounding box center [273, 128] width 35 height 9
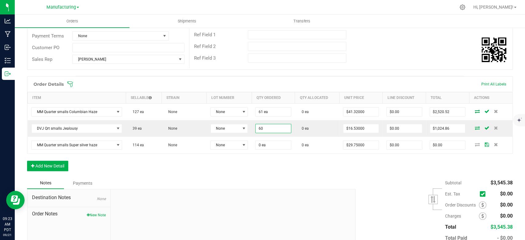
type input "60 ea"
type input "$991.80"
click at [245, 160] on div "Order Details Print All Labels Item Sellable Strain Lot Number Qty Ordered Qty …" at bounding box center [270, 126] width 486 height 101
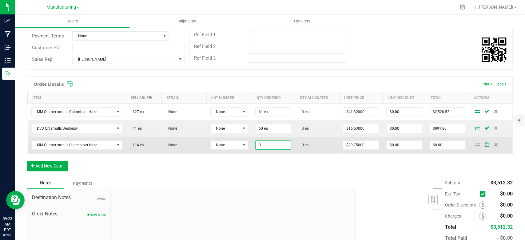
click at [260, 146] on input "0" at bounding box center [273, 145] width 35 height 9
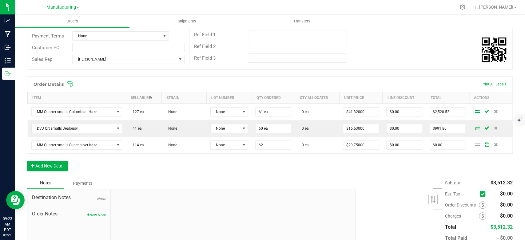
type input "62 ea"
type input "$1,844.50"
click at [236, 171] on div "Order Details Print All Labels Item Sellable Strain Lot Number Qty Ordered Qty …" at bounding box center [270, 126] width 486 height 101
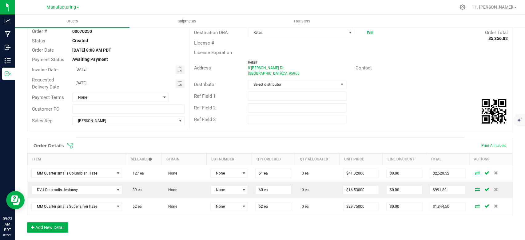
scroll to position [0, 0]
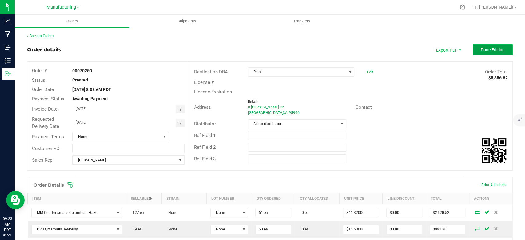
click at [490, 50] on span "Done Editing" at bounding box center [493, 49] width 24 height 5
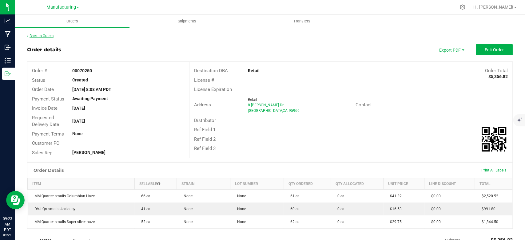
click at [50, 35] on link "Back to Orders" at bounding box center [40, 36] width 26 height 4
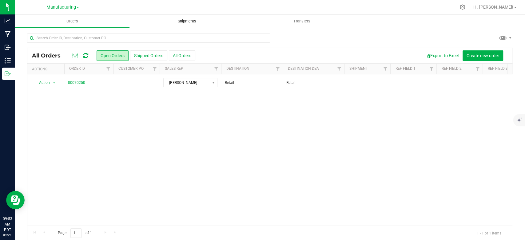
click at [192, 21] on span "Shipments" at bounding box center [186, 21] width 35 height 6
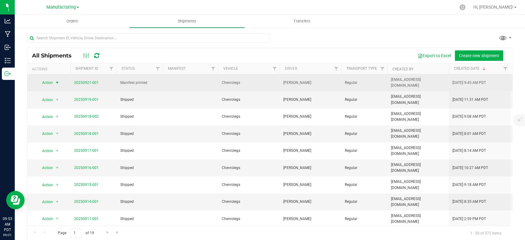
click at [50, 81] on span "Action" at bounding box center [45, 82] width 17 height 9
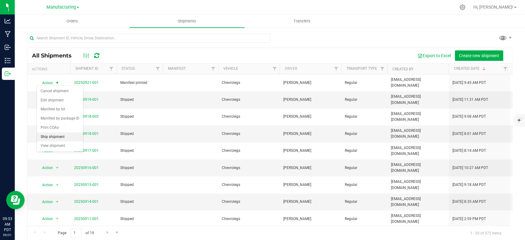
click at [60, 142] on li "Ship shipment" at bounding box center [60, 137] width 46 height 9
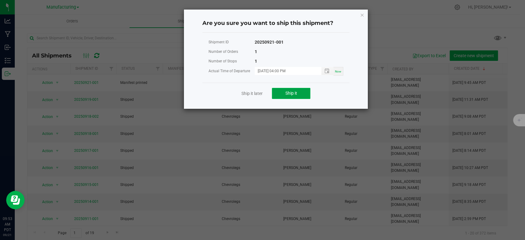
click at [279, 95] on button "Ship it" at bounding box center [291, 93] width 38 height 11
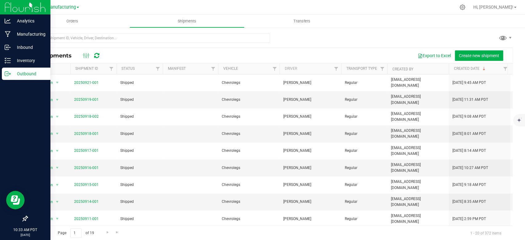
click at [31, 5] on img at bounding box center [25, 7] width 41 height 14
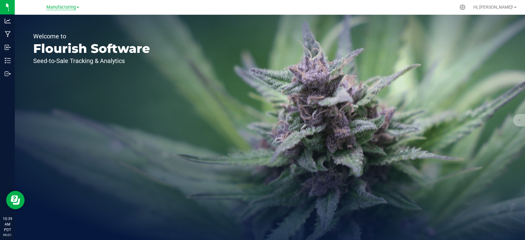
click at [59, 7] on span "Manufacturing" at bounding box center [61, 8] width 30 height 6
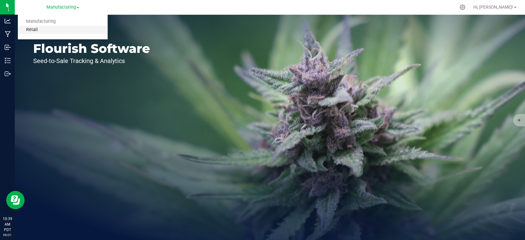
click at [39, 29] on link "Retail" at bounding box center [63, 30] width 90 height 8
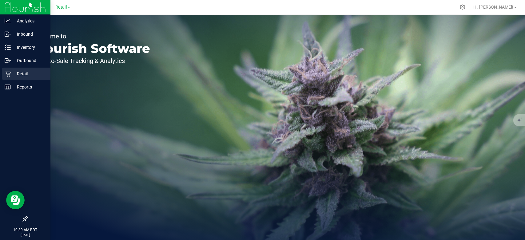
click at [17, 73] on p "Retail" at bounding box center [29, 73] width 37 height 7
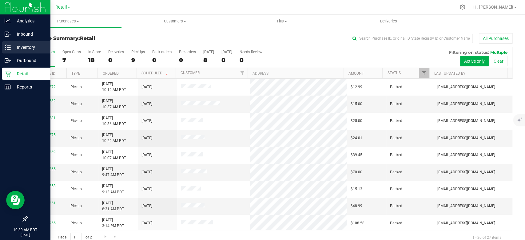
click at [23, 46] on p "Inventory" at bounding box center [29, 47] width 37 height 7
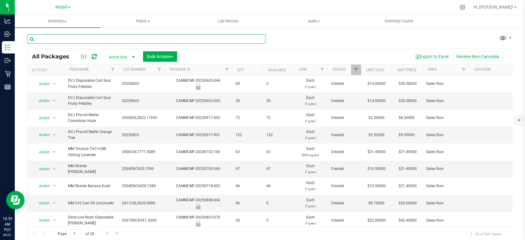
click at [88, 38] on input "text" at bounding box center [146, 38] width 238 height 9
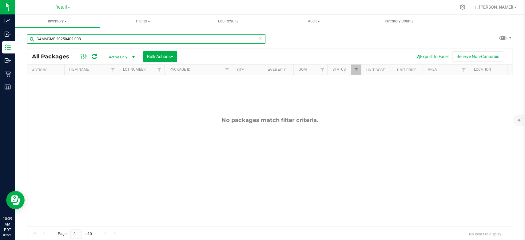
type input "CAMMCMF-20250402-008"
click at [116, 54] on span "Active Only" at bounding box center [121, 57] width 34 height 9
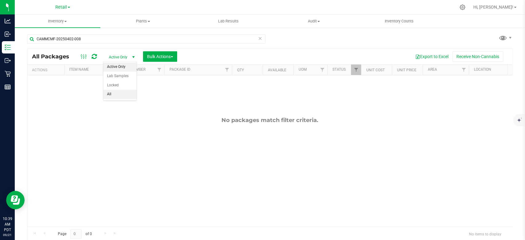
click at [119, 93] on li "All" at bounding box center [119, 94] width 33 height 9
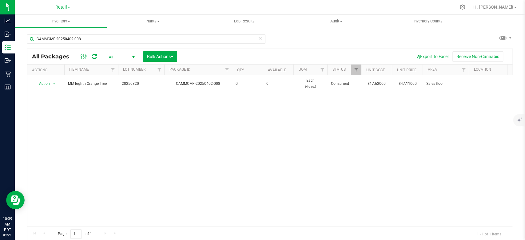
click at [258, 37] on icon at bounding box center [260, 37] width 4 height 7
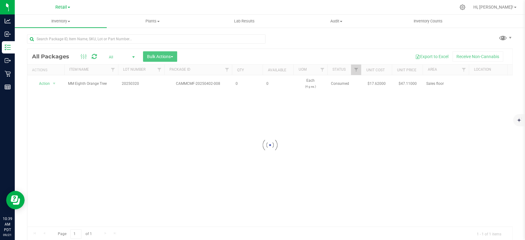
click at [224, 44] on div at bounding box center [146, 41] width 238 height 14
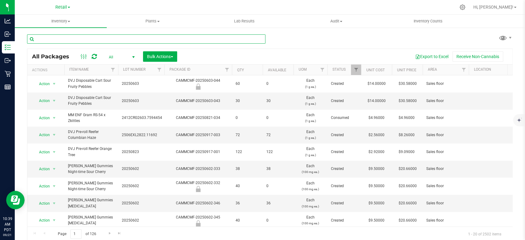
click at [224, 38] on input "text" at bounding box center [146, 38] width 238 height 9
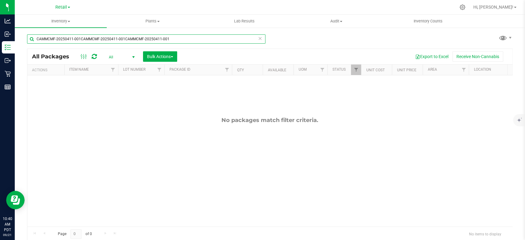
click at [181, 40] on input "CAMMCMF-20250411-001CAMMCMF-20250411-001CAMMCMF-20250411-001" at bounding box center [146, 38] width 238 height 9
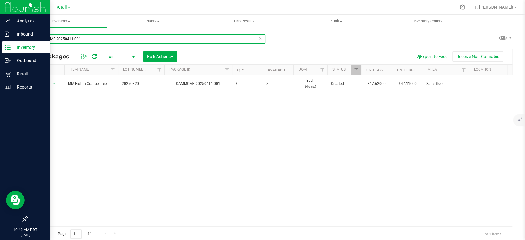
drag, startPoint x: 98, startPoint y: 35, endPoint x: 0, endPoint y: 42, distance: 98.1
click at [0, 42] on div "Analytics Inbound Inventory Outbound Retail Reports 10:40 AM PDT [DATE] 09/21 R…" at bounding box center [262, 120] width 525 height 240
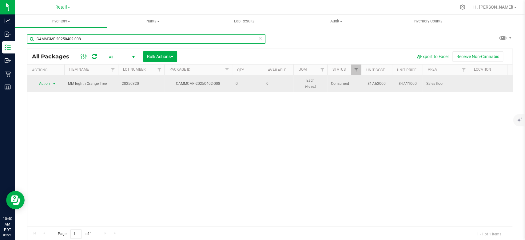
type input "CAMMCMF-20250402-008"
click at [45, 83] on span "Action" at bounding box center [42, 83] width 17 height 9
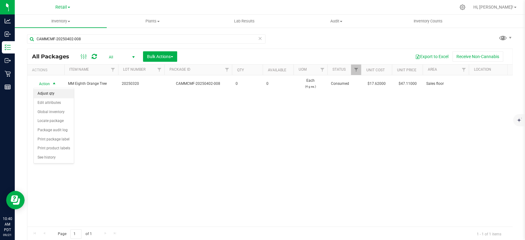
click at [50, 95] on li "Adjust qty" at bounding box center [54, 93] width 40 height 9
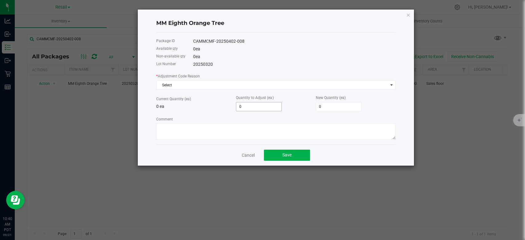
click at [241, 108] on input "0" at bounding box center [258, 106] width 45 height 9
type input "3"
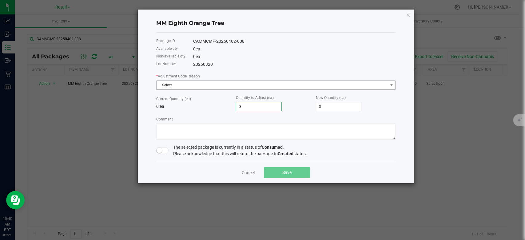
type input "3"
click at [175, 86] on span "Select" at bounding box center [272, 85] width 231 height 9
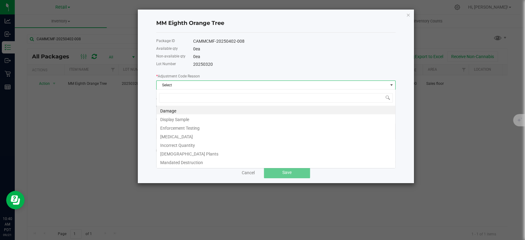
scroll to position [9, 239]
click at [183, 144] on li "Incorrect Quantity" at bounding box center [276, 144] width 239 height 9
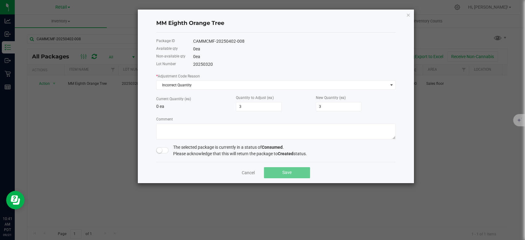
click at [163, 150] on span at bounding box center [162, 150] width 12 height 6
click at [292, 174] on button "Save" at bounding box center [287, 172] width 46 height 11
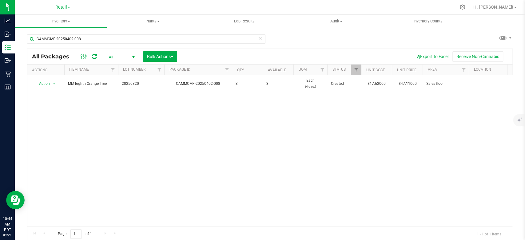
click at [258, 38] on icon at bounding box center [260, 37] width 4 height 7
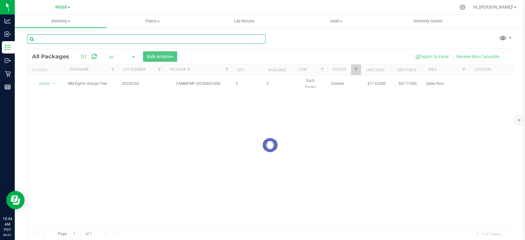
click at [233, 40] on input "text" at bounding box center [146, 38] width 238 height 9
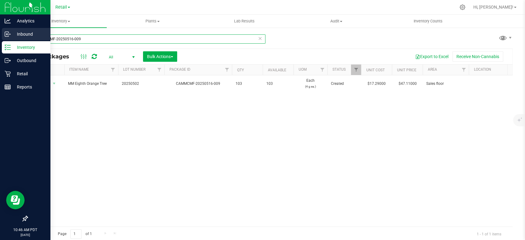
drag, startPoint x: 84, startPoint y: 39, endPoint x: 1, endPoint y: 39, distance: 82.4
click at [1, 39] on div "Analytics Inbound Inventory Outbound Retail Reports 10:46 AM PDT [DATE] 09/21 R…" at bounding box center [262, 120] width 525 height 240
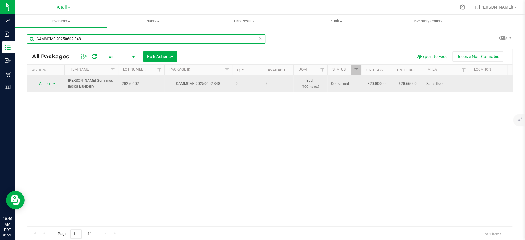
type input "CAMMCMF-20250602-348"
click at [45, 80] on span "Action" at bounding box center [42, 83] width 17 height 9
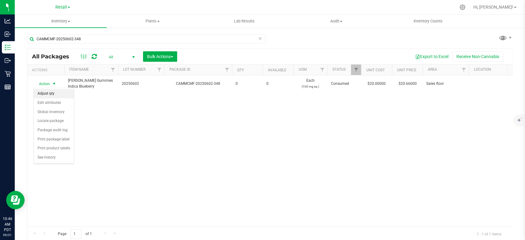
click at [48, 97] on li "Adjust qty" at bounding box center [54, 93] width 40 height 9
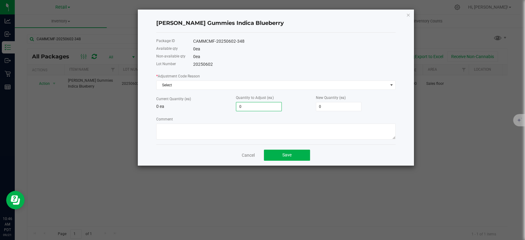
type input "2"
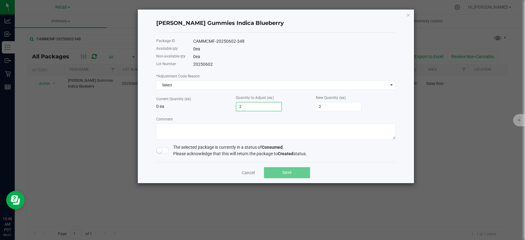
type input "27"
click at [164, 149] on span at bounding box center [162, 150] width 12 height 6
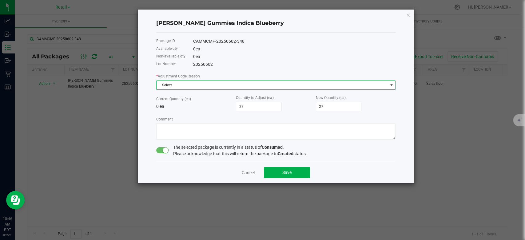
click at [190, 86] on span "Select" at bounding box center [272, 85] width 231 height 9
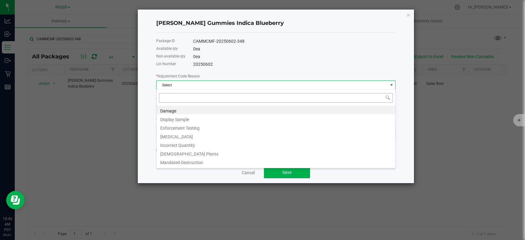
scroll to position [9, 239]
click at [190, 142] on li "Incorrect Quantity" at bounding box center [276, 144] width 239 height 9
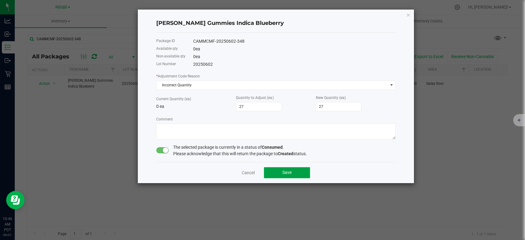
click at [295, 171] on button "Save" at bounding box center [287, 172] width 46 height 11
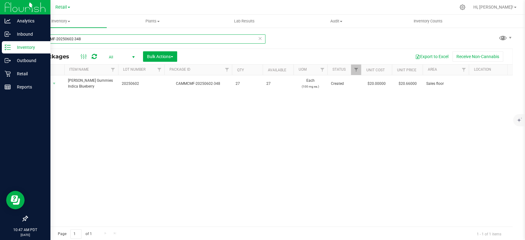
drag, startPoint x: 90, startPoint y: 39, endPoint x: 0, endPoint y: 46, distance: 89.8
click at [0, 46] on div "Analytics Inbound Inventory Outbound Retail Reports 10:47 AM PDT [DATE] 09/21 R…" at bounding box center [262, 120] width 525 height 240
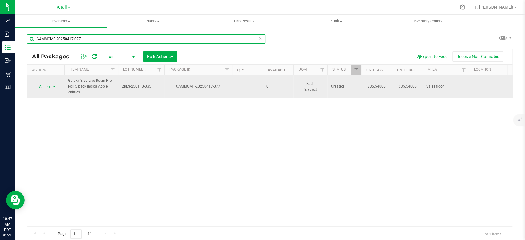
type input "CAMMCMF-20250417-077"
click at [45, 86] on span "Action" at bounding box center [42, 86] width 17 height 9
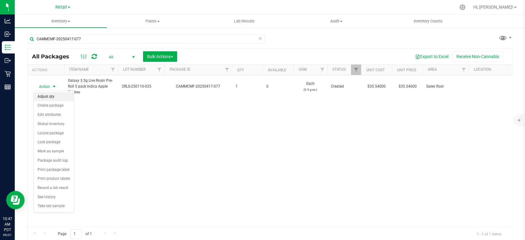
click at [53, 97] on li "Adjust qty" at bounding box center [54, 96] width 40 height 9
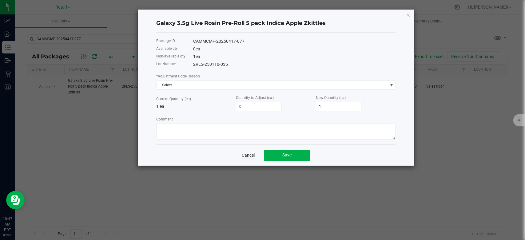
click at [249, 152] on link "Cancel" at bounding box center [248, 155] width 13 height 6
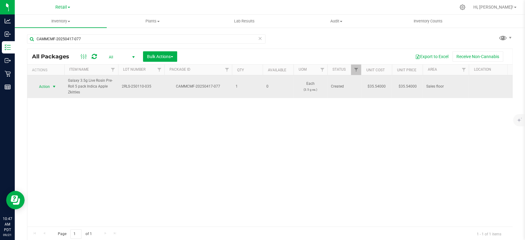
click at [47, 88] on span "Action" at bounding box center [42, 86] width 17 height 9
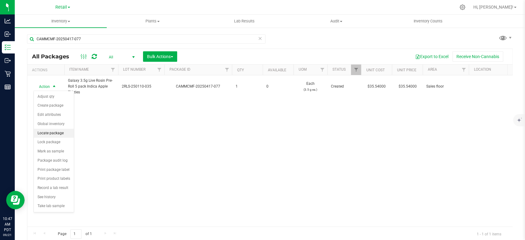
click at [59, 133] on li "Locate package" at bounding box center [54, 133] width 40 height 9
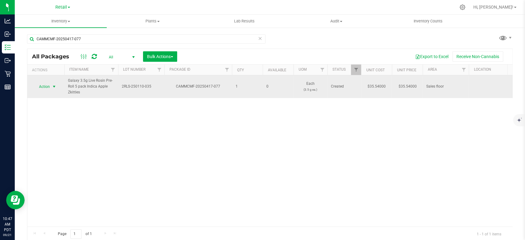
click at [46, 83] on span "Action" at bounding box center [42, 86] width 17 height 9
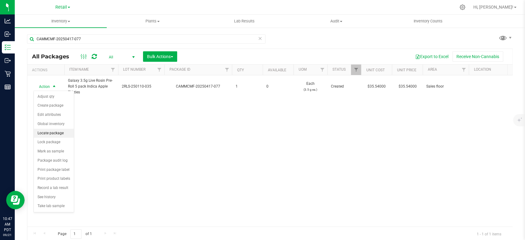
click at [52, 133] on li "Locate package" at bounding box center [54, 133] width 40 height 9
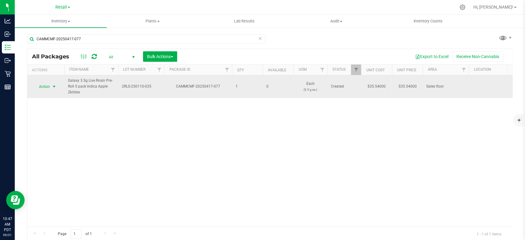
click at [42, 88] on span "Action" at bounding box center [42, 86] width 17 height 9
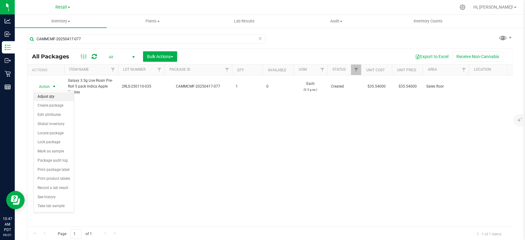
click at [50, 97] on li "Adjust qty" at bounding box center [54, 96] width 40 height 9
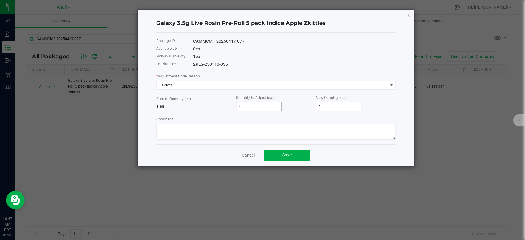
click at [245, 108] on input "0" at bounding box center [258, 106] width 45 height 9
type input "1"
type input "2"
type input "1"
click at [201, 117] on div "Comment" at bounding box center [275, 128] width 239 height 24
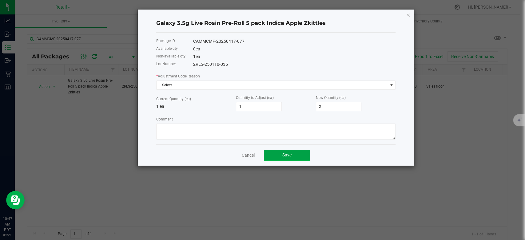
click at [291, 157] on span "Save" at bounding box center [286, 155] width 9 height 5
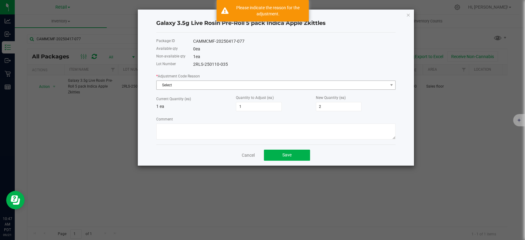
drag, startPoint x: 199, startPoint y: 78, endPoint x: 198, endPoint y: 83, distance: 5.0
click at [199, 79] on div "* Adjustment Code Reason Select" at bounding box center [275, 81] width 239 height 17
click at [196, 86] on span "Select" at bounding box center [272, 85] width 231 height 9
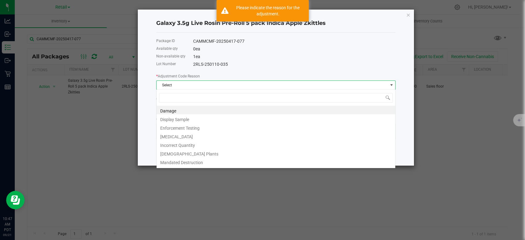
scroll to position [9, 239]
click at [181, 143] on li "Incorrect Quantity" at bounding box center [276, 144] width 239 height 9
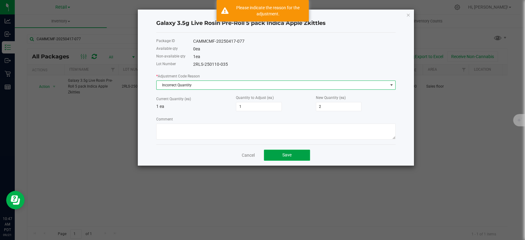
click at [282, 153] on span "Save" at bounding box center [286, 155] width 9 height 5
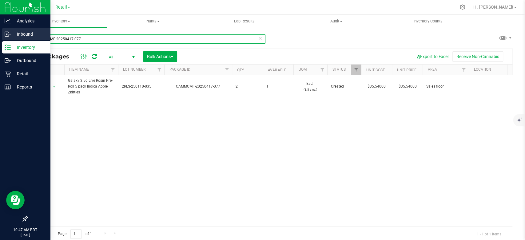
drag, startPoint x: 98, startPoint y: 35, endPoint x: 10, endPoint y: 38, distance: 88.7
click at [10, 39] on div "Analytics Inbound Inventory Outbound Retail Reports 10:47 AM PDT [DATE] 09/21 R…" at bounding box center [262, 120] width 525 height 240
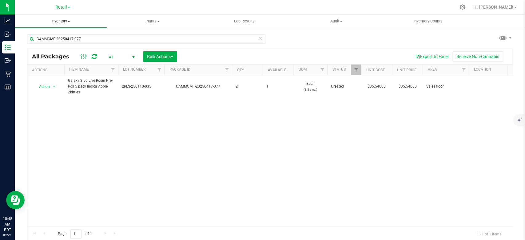
click at [62, 19] on span "Inventory" at bounding box center [61, 21] width 92 height 6
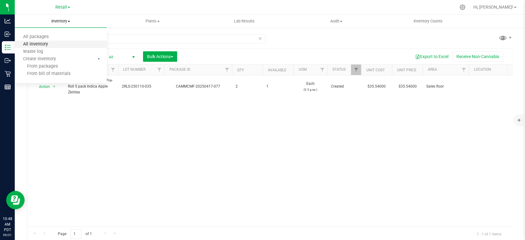
click at [47, 43] on span "All inventory" at bounding box center [36, 44] width 42 height 5
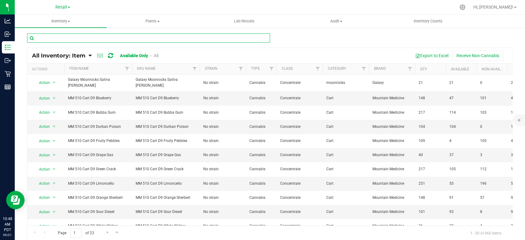
click at [129, 38] on input "text" at bounding box center [148, 38] width 243 height 9
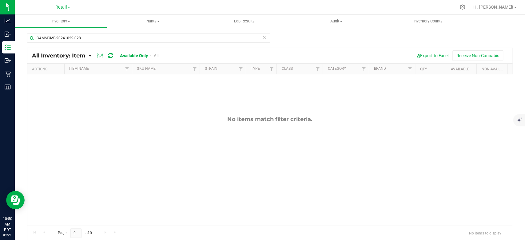
click at [133, 53] on link "Available Only" at bounding box center [134, 55] width 28 height 5
click at [161, 54] on div "All Inventory: Item Item Summary Item (default) Item by Strain Item by Location…" at bounding box center [100, 55] width 136 height 7
click at [157, 54] on link "All" at bounding box center [156, 55] width 5 height 5
click at [157, 54] on link "All" at bounding box center [156, 55] width 6 height 5
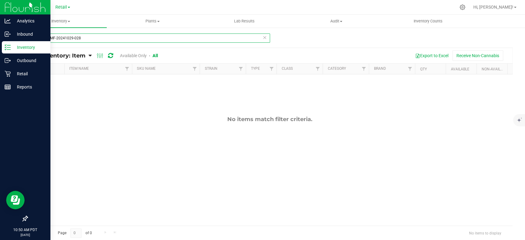
drag, startPoint x: 93, startPoint y: 40, endPoint x: 0, endPoint y: 52, distance: 93.7
click at [0, 52] on div "Analytics Inbound Inventory Outbound Retail Reports 10:50 AM PDT [DATE] 09/21 R…" at bounding box center [262, 120] width 525 height 240
type input "CAMMCMF-20241029-028"
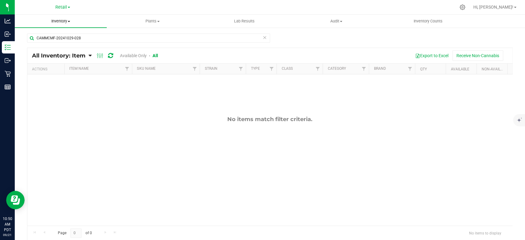
click at [58, 21] on span "Inventory" at bounding box center [61, 21] width 92 height 6
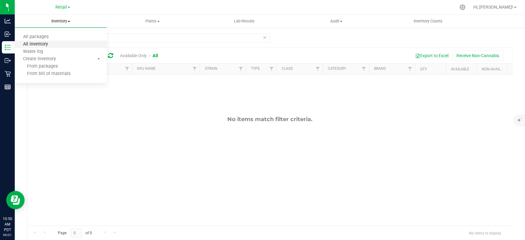
click at [44, 46] on span "All inventory" at bounding box center [36, 44] width 42 height 5
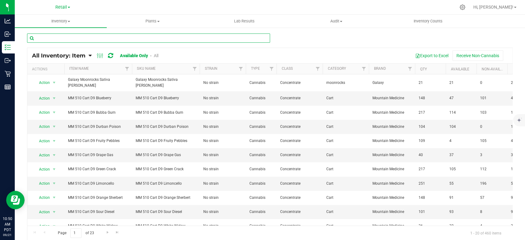
click at [135, 38] on input "text" at bounding box center [148, 38] width 243 height 9
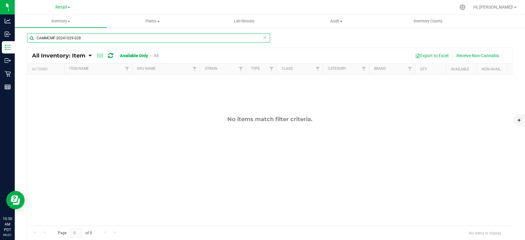
type input "CAMMCMF-20241029-028"
click at [155, 56] on link "All" at bounding box center [156, 55] width 5 height 5
click at [155, 56] on link "All" at bounding box center [156, 55] width 6 height 5
click at [133, 56] on link "Available Only" at bounding box center [133, 55] width 27 height 5
click at [156, 54] on link "All" at bounding box center [156, 55] width 5 height 5
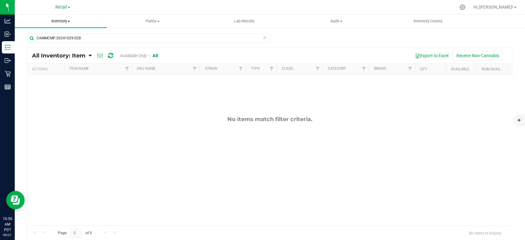
click at [57, 22] on span "Inventory" at bounding box center [61, 21] width 92 height 6
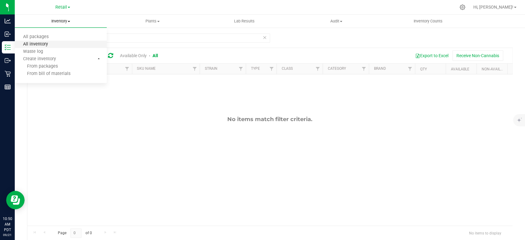
click at [41, 44] on span "All inventory" at bounding box center [36, 44] width 42 height 5
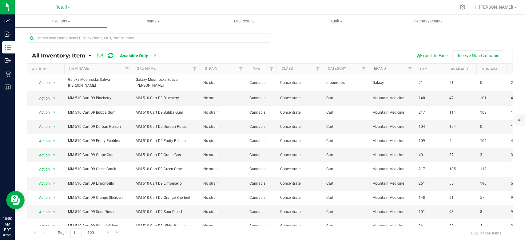
click at [157, 56] on link "All" at bounding box center [156, 55] width 5 height 5
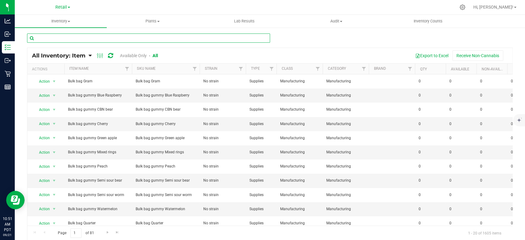
click at [142, 38] on input "text" at bounding box center [148, 38] width 243 height 9
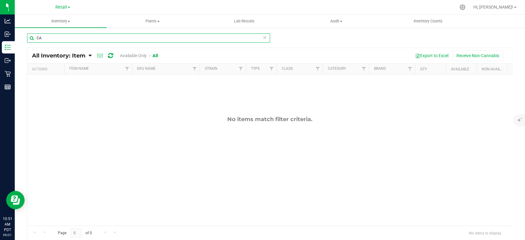
type input "C"
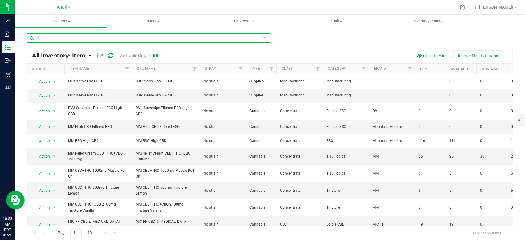
type input "c"
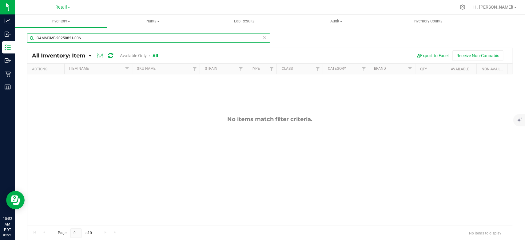
type input "CAMMCMF-20250821-006"
click at [132, 53] on link "Available Only" at bounding box center [133, 55] width 27 height 5
click at [56, 22] on span "Inventory" at bounding box center [61, 21] width 92 height 6
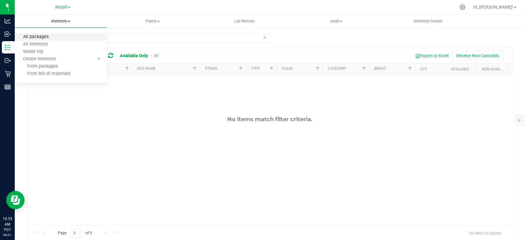
click at [41, 38] on span "All packages" at bounding box center [36, 36] width 42 height 5
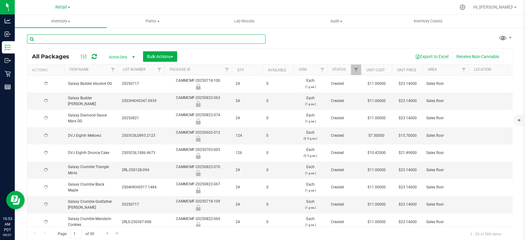
click at [72, 39] on input "text" at bounding box center [146, 38] width 238 height 9
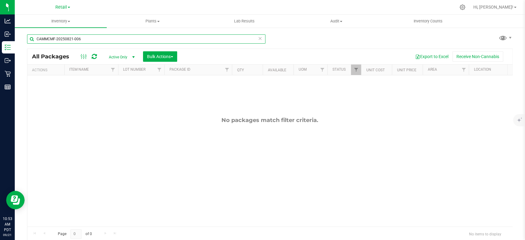
type input "CAMMCMF-20250821-006"
click at [117, 56] on span "Active Only" at bounding box center [121, 57] width 34 height 9
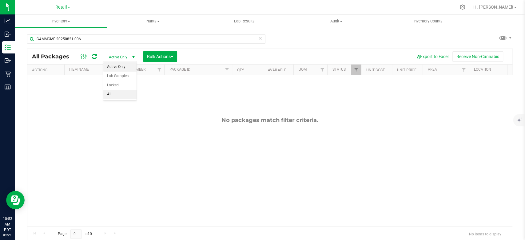
click at [108, 94] on li "All" at bounding box center [119, 94] width 33 height 9
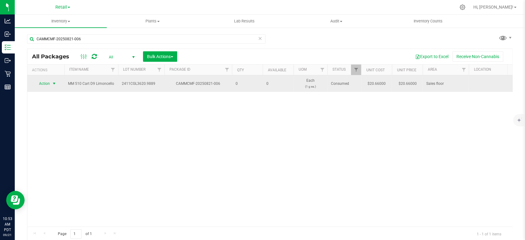
click at [43, 82] on span "Action" at bounding box center [42, 83] width 17 height 9
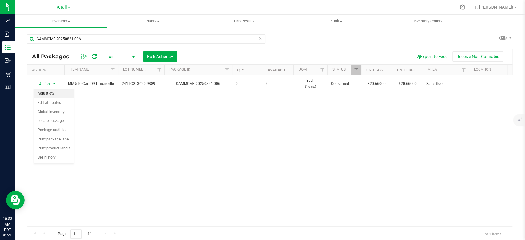
click at [49, 94] on li "Adjust qty" at bounding box center [54, 93] width 40 height 9
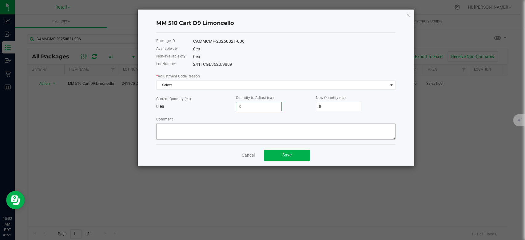
type input "1"
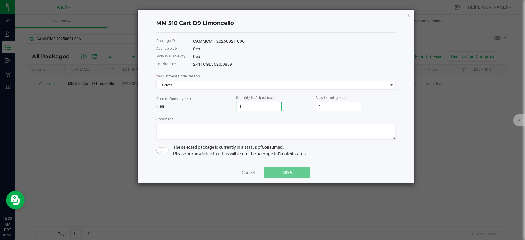
type input "1"
click at [165, 151] on span at bounding box center [162, 150] width 12 height 6
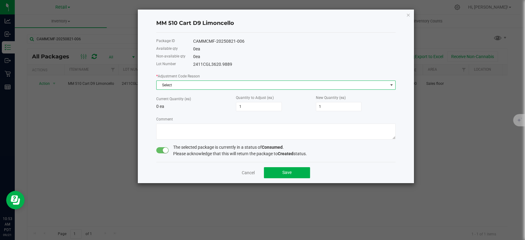
click at [175, 84] on span "Select" at bounding box center [272, 85] width 231 height 9
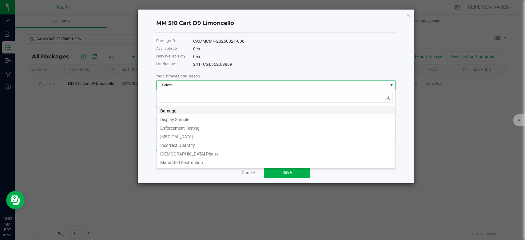
scroll to position [9, 239]
click at [177, 144] on li "Incorrect Quantity" at bounding box center [276, 144] width 239 height 9
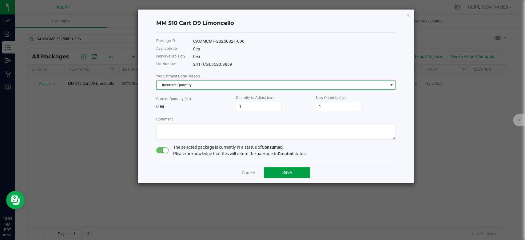
click at [291, 173] on span "Save" at bounding box center [286, 172] width 9 height 5
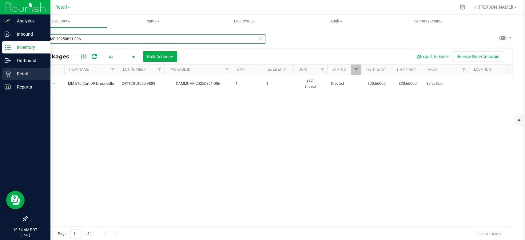
drag, startPoint x: 91, startPoint y: 39, endPoint x: 0, endPoint y: 70, distance: 96.2
click at [0, 69] on div "Analytics Inbound Inventory Outbound Retail Reports 10:54 AM PDT [DATE] 09/21 R…" at bounding box center [262, 120] width 525 height 240
type input "CAMMCMF-20250417-077"
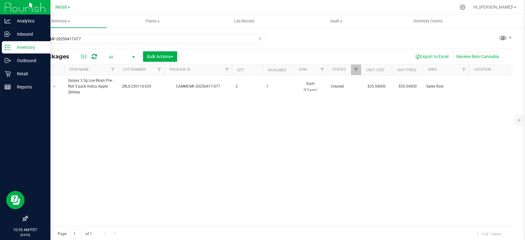
click at [25, 10] on img at bounding box center [25, 7] width 41 height 14
